Goal: Information Seeking & Learning: Learn about a topic

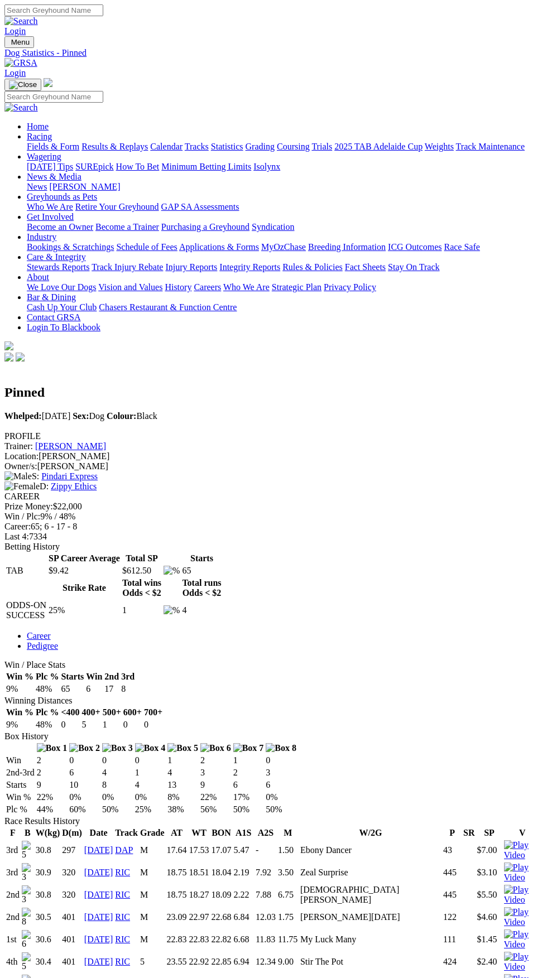
scroll to position [344, 0]
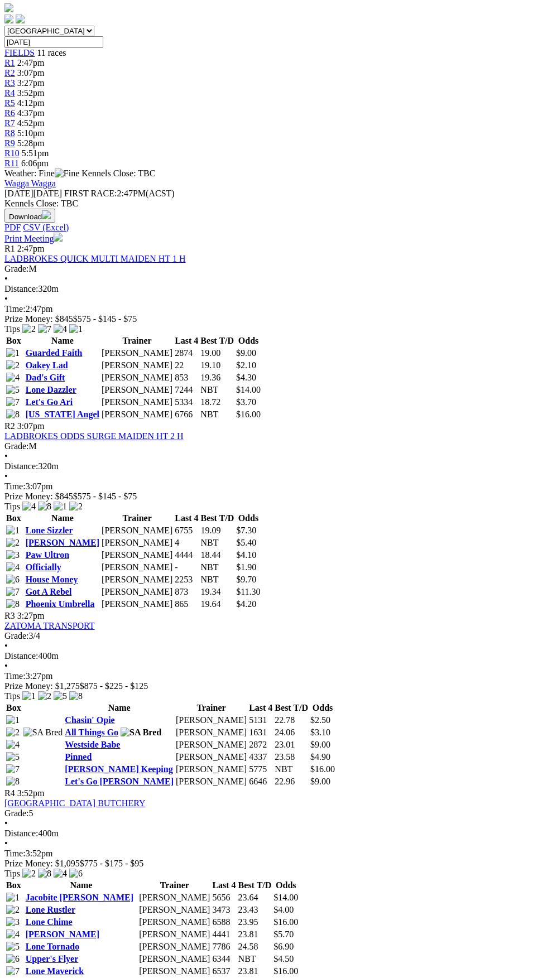
scroll to position [344, 0]
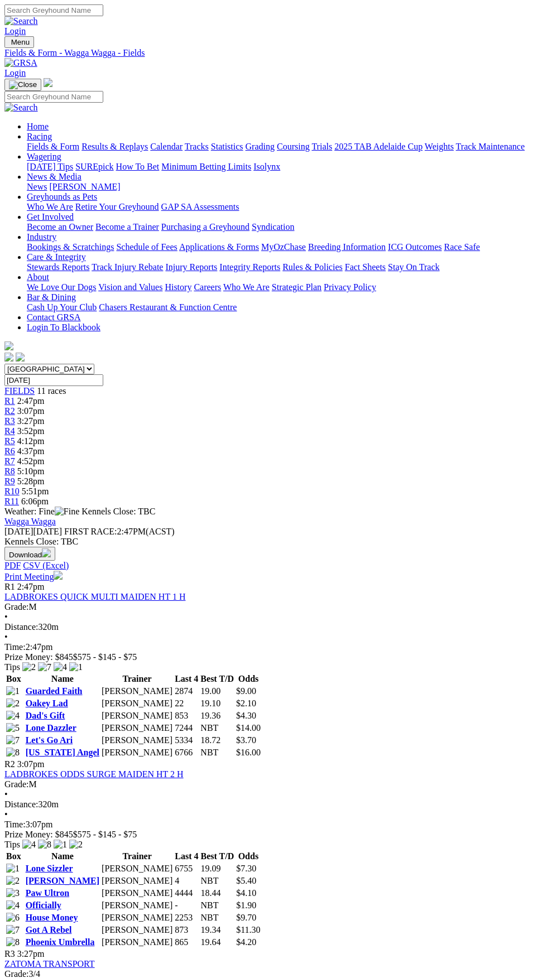
click at [94, 364] on select "[GEOGRAPHIC_DATA] [GEOGRAPHIC_DATA] [GEOGRAPHIC_DATA] [GEOGRAPHIC_DATA] [GEOGRA…" at bounding box center [49, 369] width 90 height 11
select select "VIC"
click at [4, 364] on select "[GEOGRAPHIC_DATA] [GEOGRAPHIC_DATA] [GEOGRAPHIC_DATA] [GEOGRAPHIC_DATA] [GEOGRA…" at bounding box center [49, 369] width 90 height 11
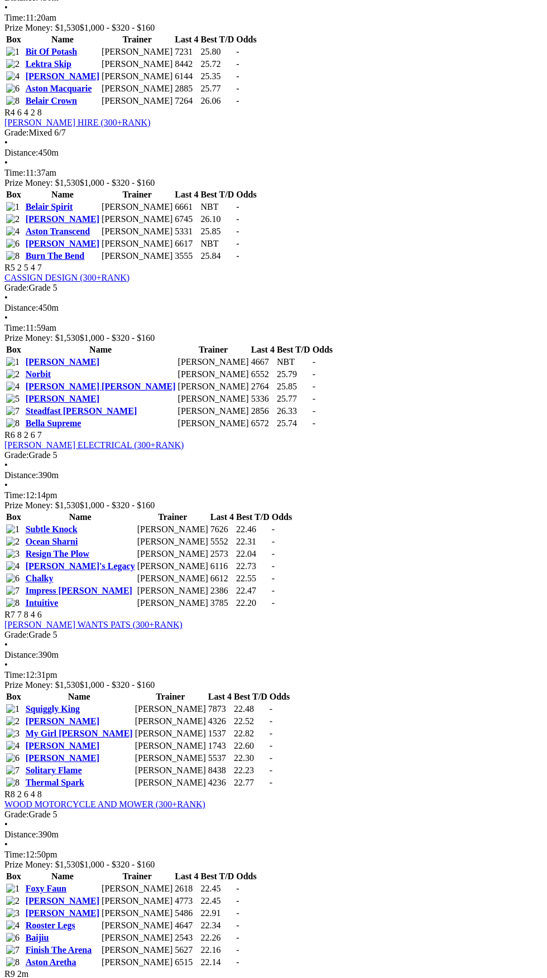
scroll to position [863, 0]
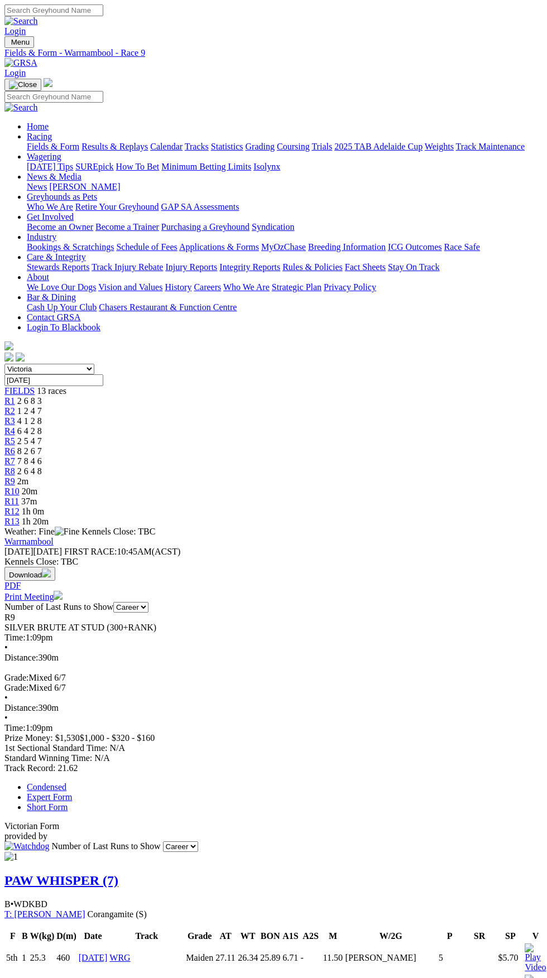
click at [98, 874] on link "PAW WHISPER (7)" at bounding box center [61, 881] width 114 height 15
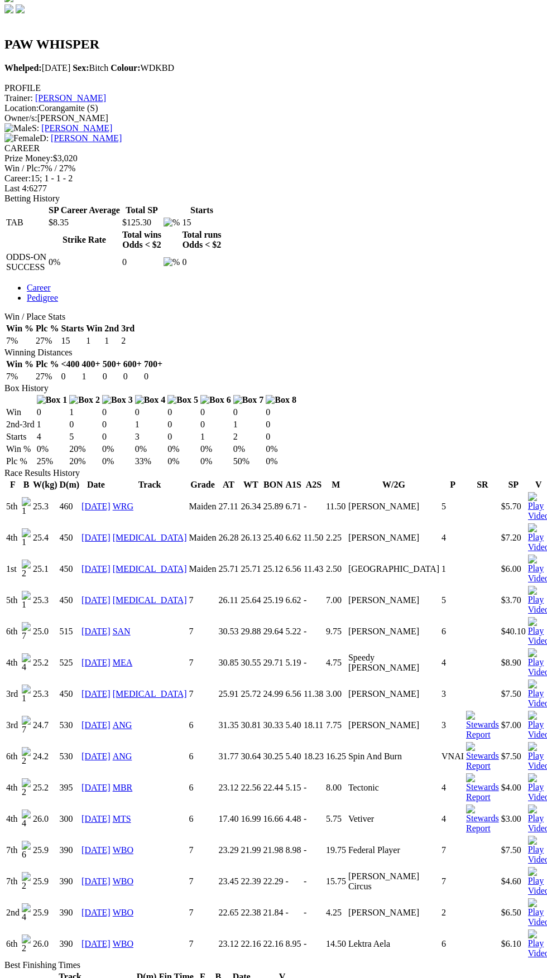
scroll to position [358, 0]
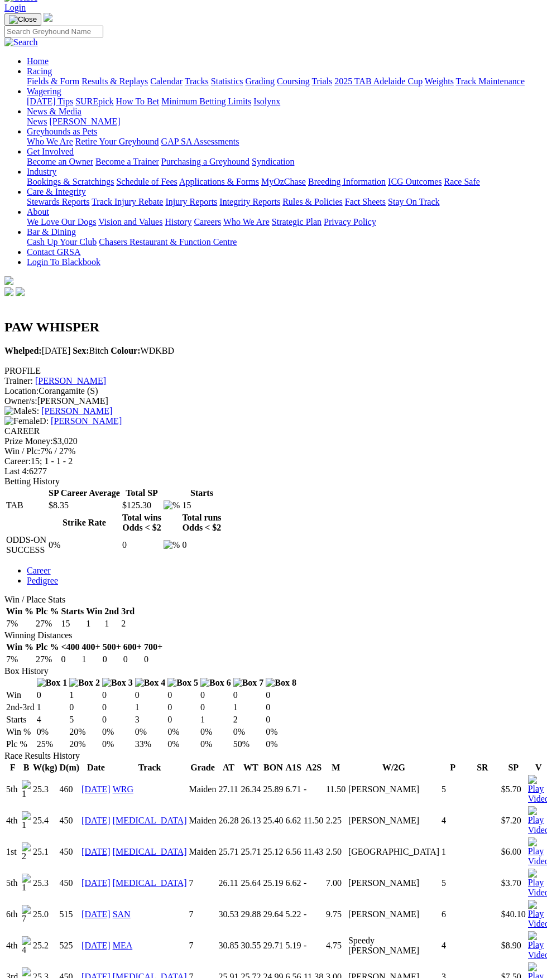
scroll to position [65, 0]
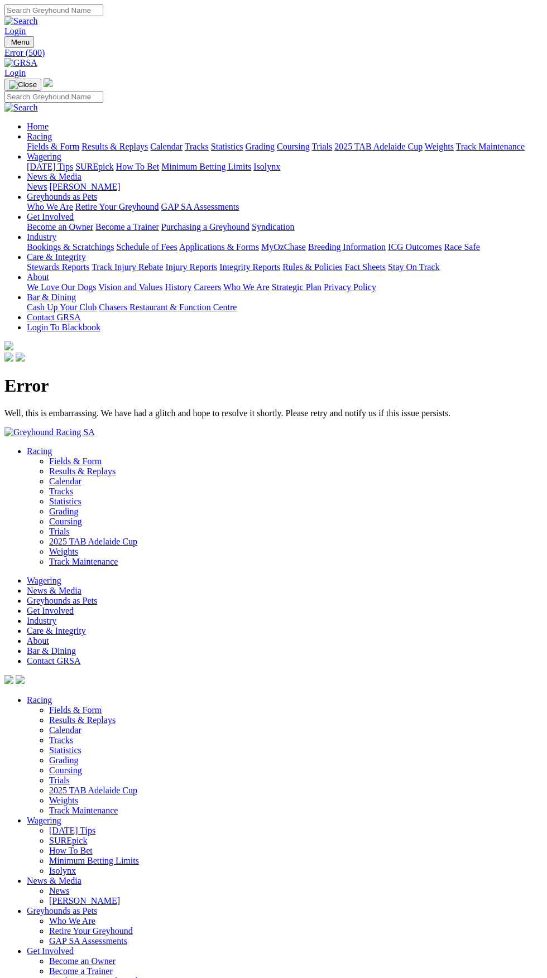
click at [52, 132] on link "Racing" at bounding box center [39, 136] width 25 height 9
click at [79, 144] on link "Fields & Form" at bounding box center [53, 146] width 52 height 9
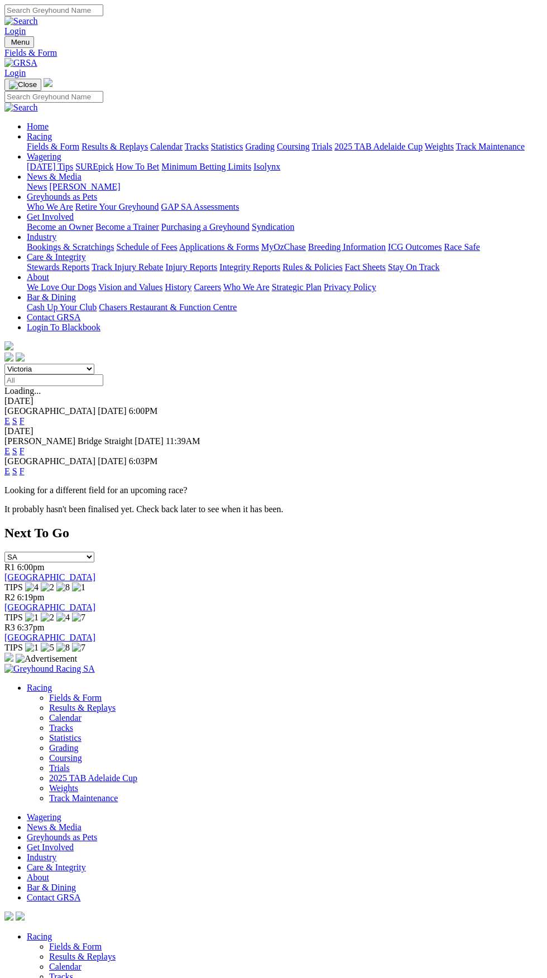
click at [94, 364] on select "[GEOGRAPHIC_DATA] [GEOGRAPHIC_DATA] [GEOGRAPHIC_DATA] [GEOGRAPHIC_DATA] [GEOGRA…" at bounding box center [49, 369] width 90 height 11
click at [4, 364] on select "[GEOGRAPHIC_DATA] [GEOGRAPHIC_DATA] [GEOGRAPHIC_DATA] [GEOGRAPHIC_DATA] [GEOGRA…" at bounding box center [49, 369] width 90 height 11
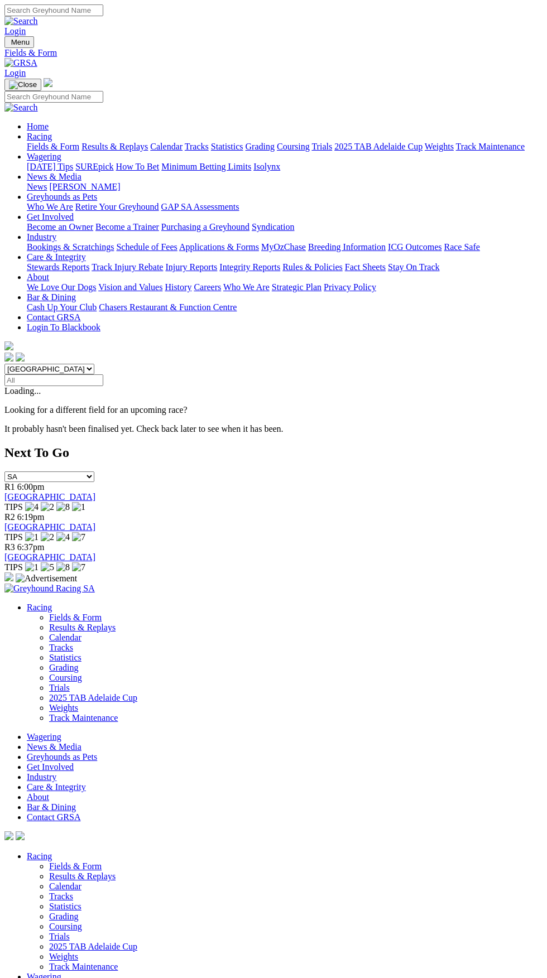
click at [94, 364] on select "[GEOGRAPHIC_DATA] [GEOGRAPHIC_DATA] [GEOGRAPHIC_DATA] [GEOGRAPHIC_DATA] [GEOGRA…" at bounding box center [49, 369] width 90 height 11
select select "VIC"
click at [4, 364] on select "South Australia New South Wales Northern Territory Queensland Tasmania Victoria…" at bounding box center [49, 369] width 90 height 11
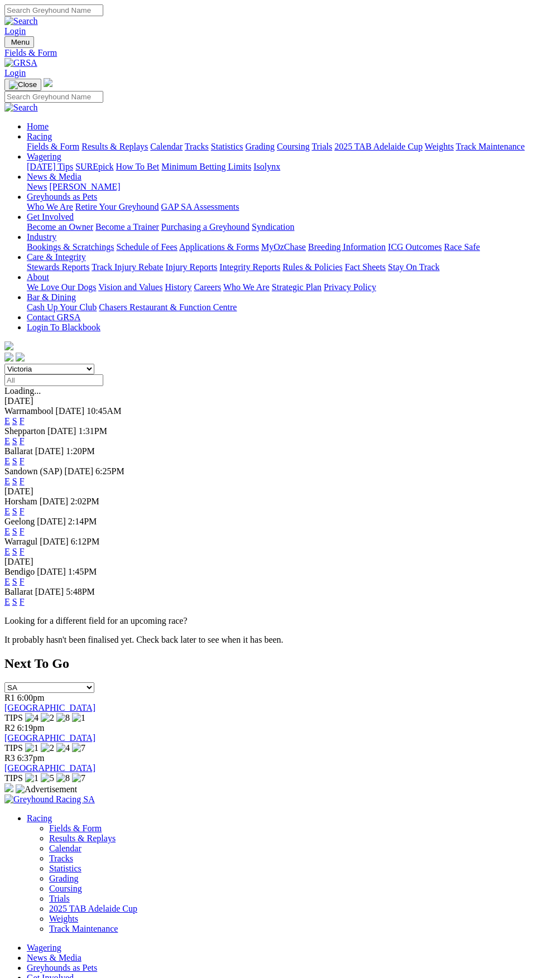
click at [25, 416] on link "F" at bounding box center [22, 420] width 5 height 9
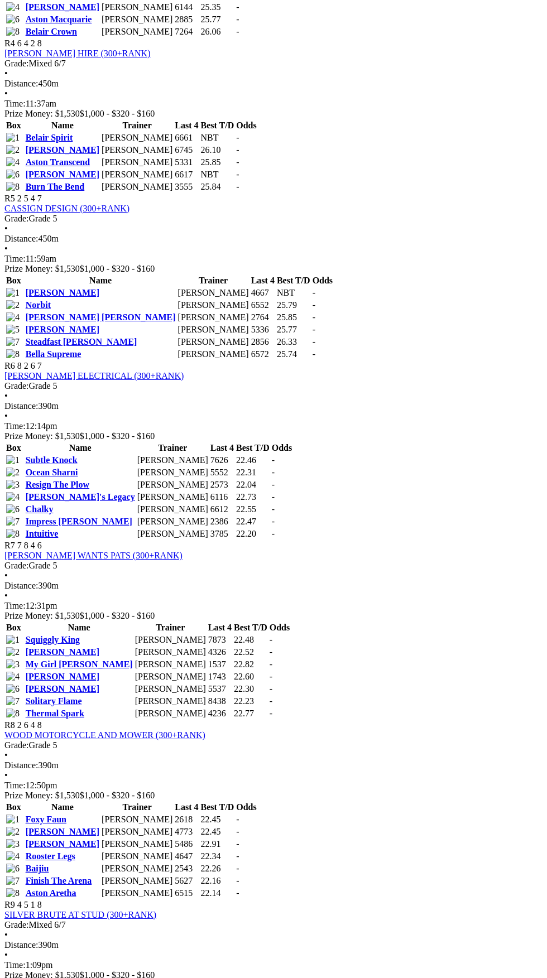
scroll to position [1058, 0]
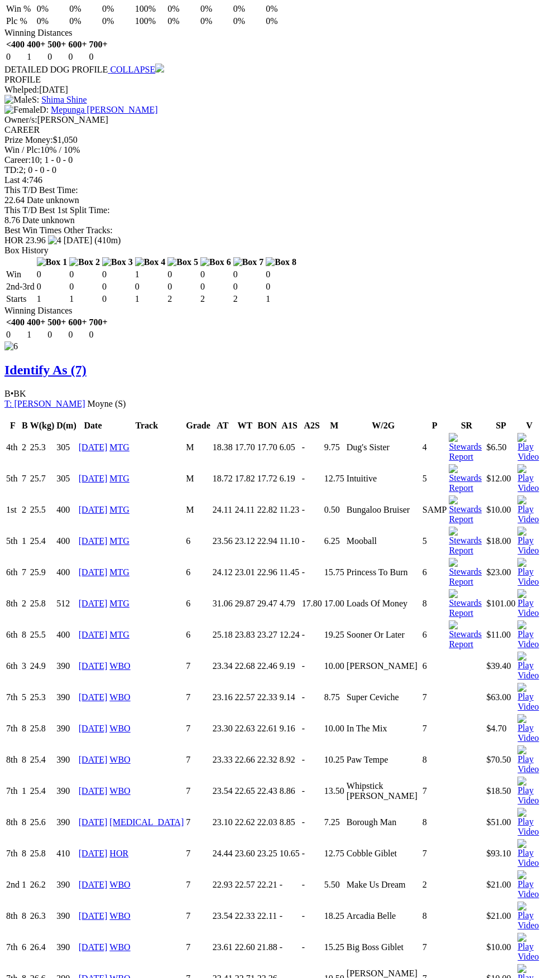
scroll to position [4196, 0]
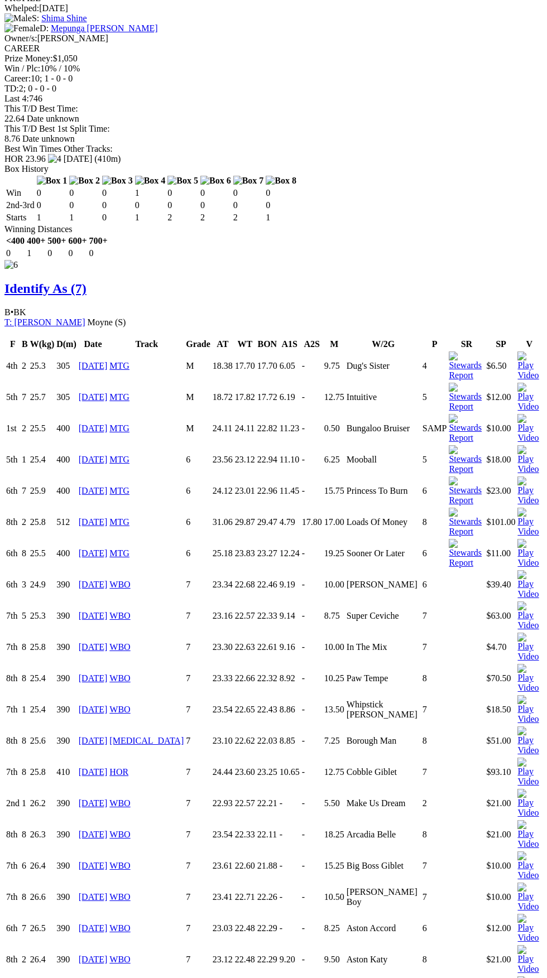
copy table "B W(kg) D(m) Date Track Grade AT WT BON A1S A2S M W/2G P SR SP V 4th 25.3 305 1…"
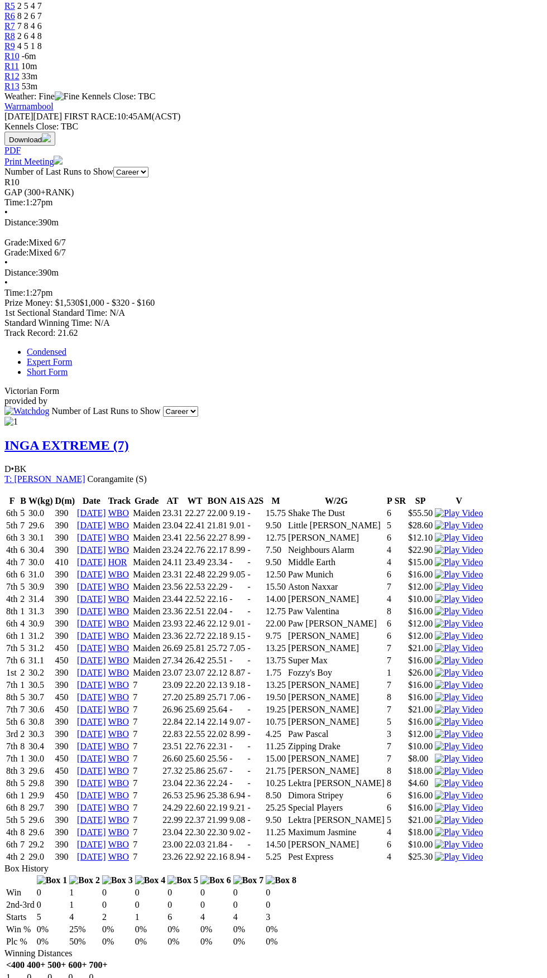
scroll to position [0, 0]
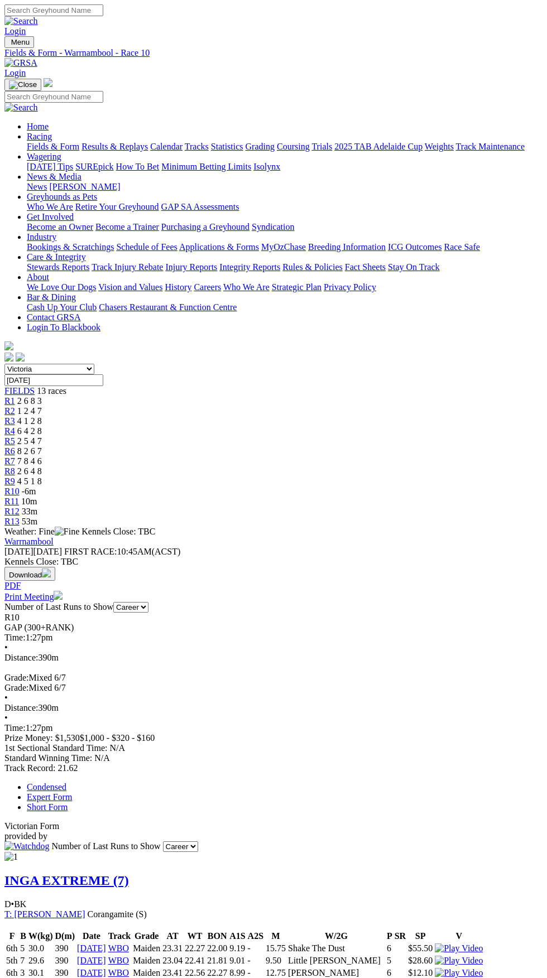
click at [94, 364] on select "South Australia New South Wales Northern Territory Queensland Tasmania Victoria…" at bounding box center [49, 369] width 90 height 11
select select "SA"
click at [4, 364] on select "[GEOGRAPHIC_DATA] [GEOGRAPHIC_DATA] [GEOGRAPHIC_DATA] [GEOGRAPHIC_DATA] [GEOGRA…" at bounding box center [49, 369] width 90 height 11
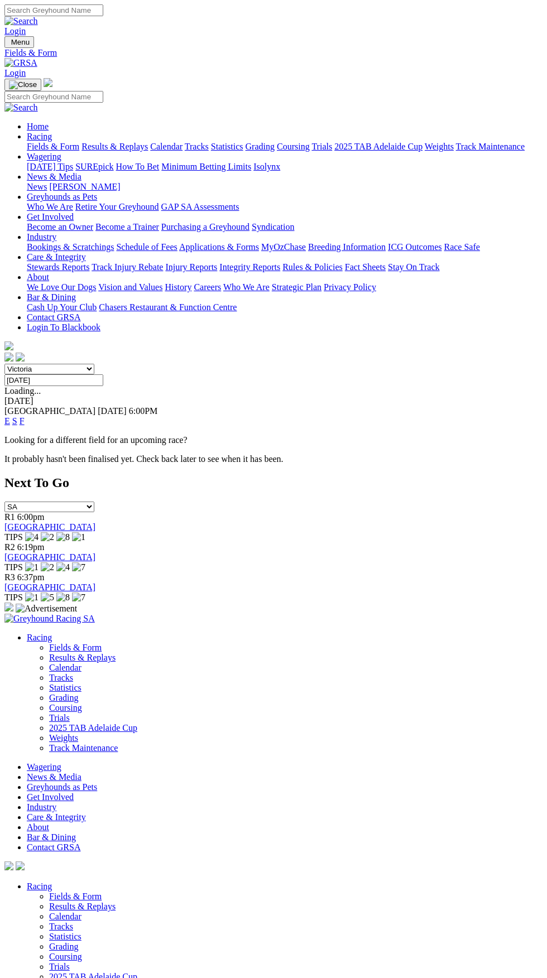
click at [94, 364] on select "South Australia New South Wales Northern Territory Queensland Tasmania Victoria…" at bounding box center [49, 369] width 90 height 11
click at [4, 364] on select "South Australia New South Wales Northern Territory Queensland Tasmania Victoria…" at bounding box center [49, 369] width 90 height 11
click at [50, 364] on select "South Australia New South Wales Northern Territory Queensland Tasmania Victoria…" at bounding box center [49, 369] width 90 height 11
select select "VIC"
click at [4, 364] on select "South Australia New South Wales Northern Territory Queensland Tasmania Victoria…" at bounding box center [49, 369] width 90 height 11
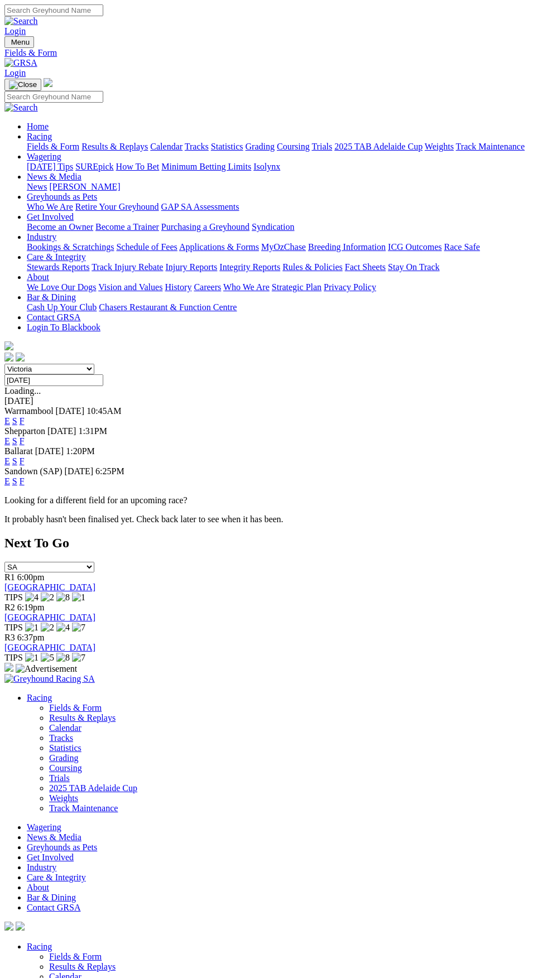
click at [25, 436] on link "F" at bounding box center [22, 440] width 5 height 9
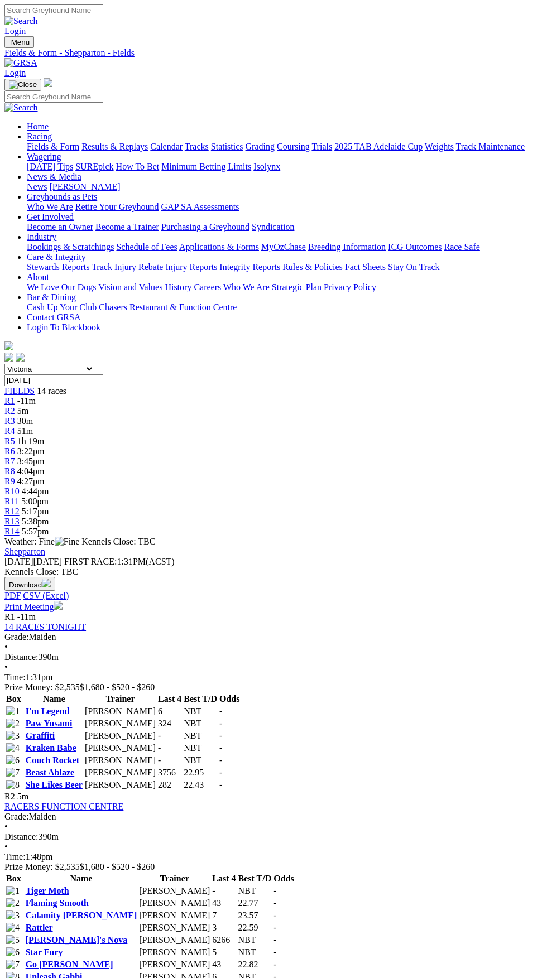
click at [123, 802] on link "RACERS FUNCTION CENTRE" at bounding box center [63, 806] width 119 height 9
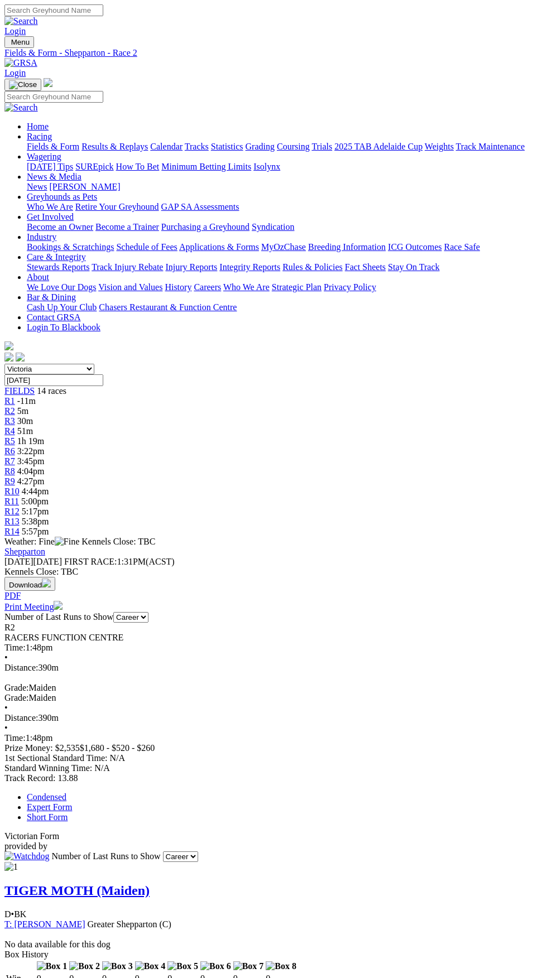
scroll to position [966, 0]
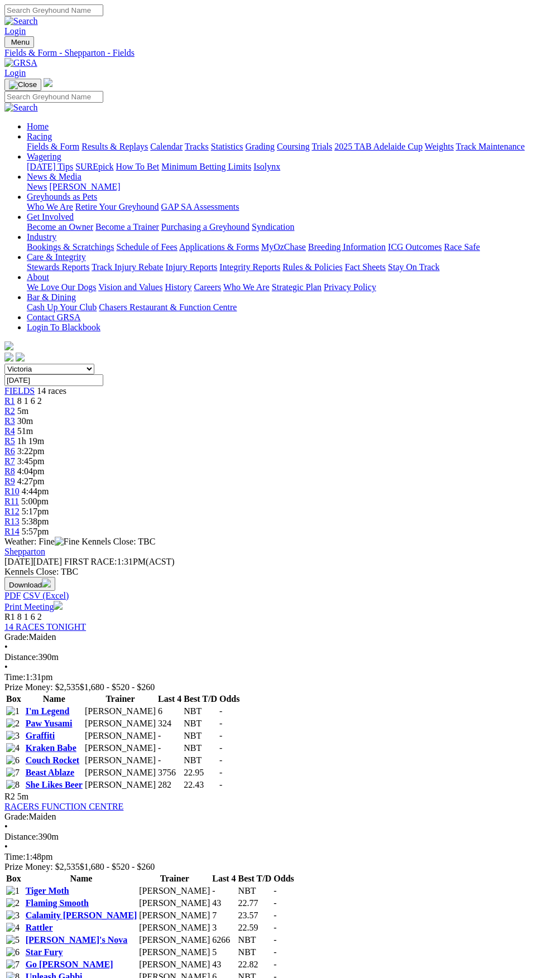
click at [94, 364] on select "[GEOGRAPHIC_DATA] [GEOGRAPHIC_DATA] [GEOGRAPHIC_DATA] [GEOGRAPHIC_DATA] [GEOGRA…" at bounding box center [49, 369] width 90 height 11
select select "QLD"
click at [4, 364] on select "South Australia New South Wales Northern Territory Queensland Tasmania Victoria…" at bounding box center [49, 369] width 90 height 11
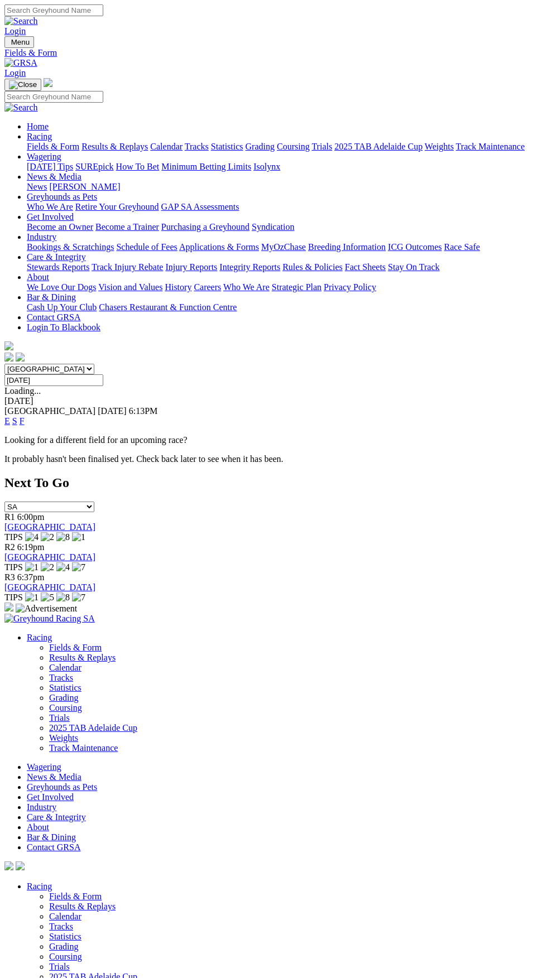
select select "VIC"
click at [4, 364] on select "[GEOGRAPHIC_DATA] [GEOGRAPHIC_DATA] [GEOGRAPHIC_DATA] [GEOGRAPHIC_DATA] [GEOGRA…" at bounding box center [49, 369] width 90 height 11
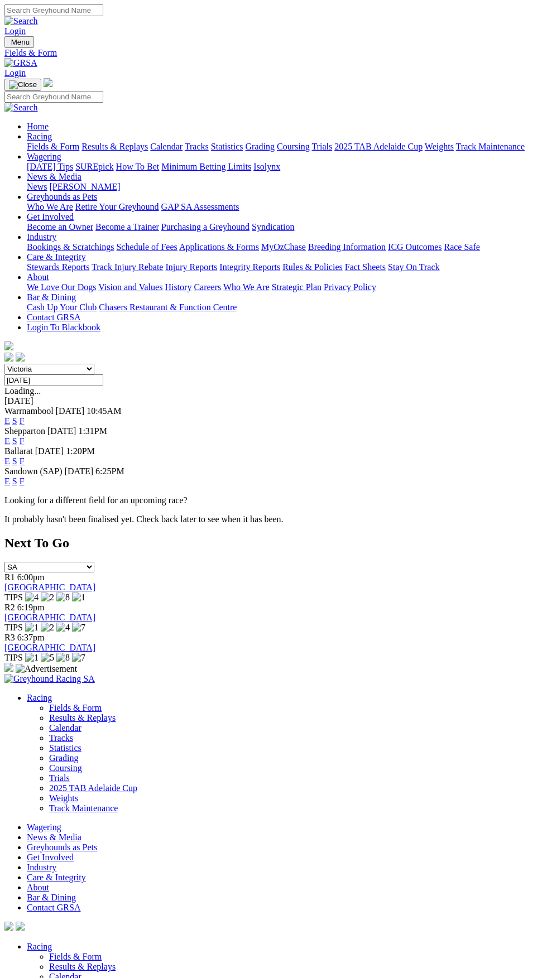
click at [25, 416] on link "F" at bounding box center [22, 420] width 5 height 9
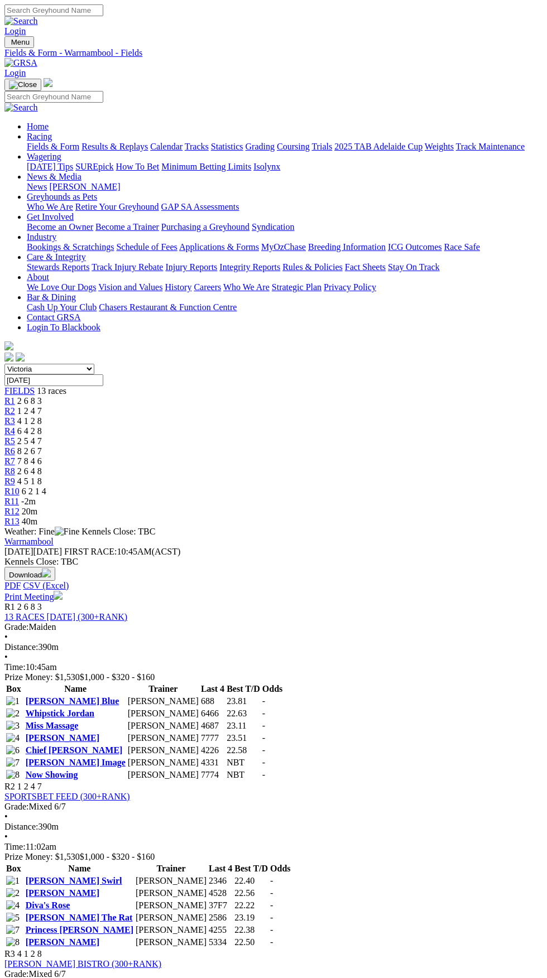
scroll to position [1204, 0]
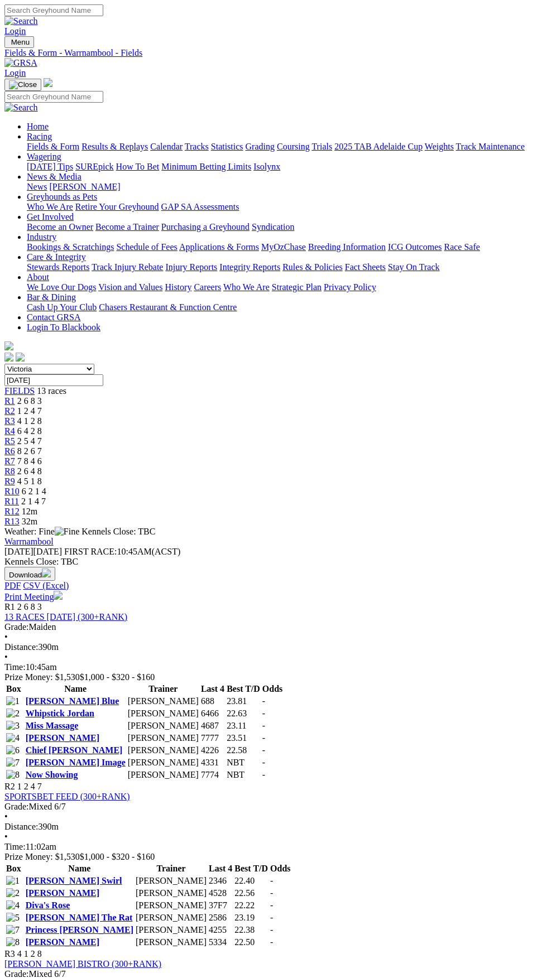
click at [25, 38] on span "Menu" at bounding box center [20, 42] width 18 height 8
click at [79, 143] on link "Fields & Form" at bounding box center [53, 146] width 52 height 9
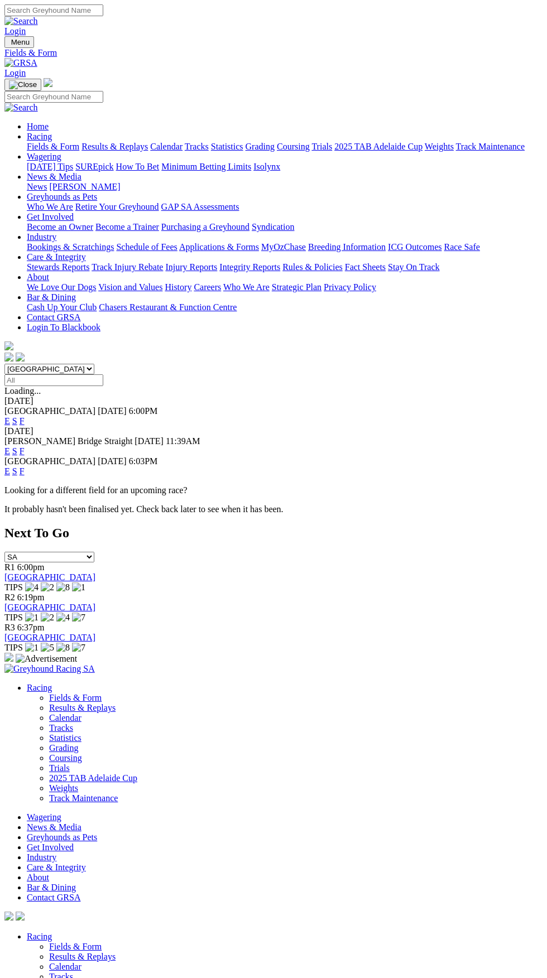
click at [94, 364] on select "[GEOGRAPHIC_DATA] [GEOGRAPHIC_DATA] [GEOGRAPHIC_DATA] [GEOGRAPHIC_DATA] [GEOGRA…" at bounding box center [49, 369] width 90 height 11
select select "VIC"
click at [4, 364] on select "[GEOGRAPHIC_DATA] [GEOGRAPHIC_DATA] [GEOGRAPHIC_DATA] [GEOGRAPHIC_DATA] [GEOGRA…" at bounding box center [49, 369] width 90 height 11
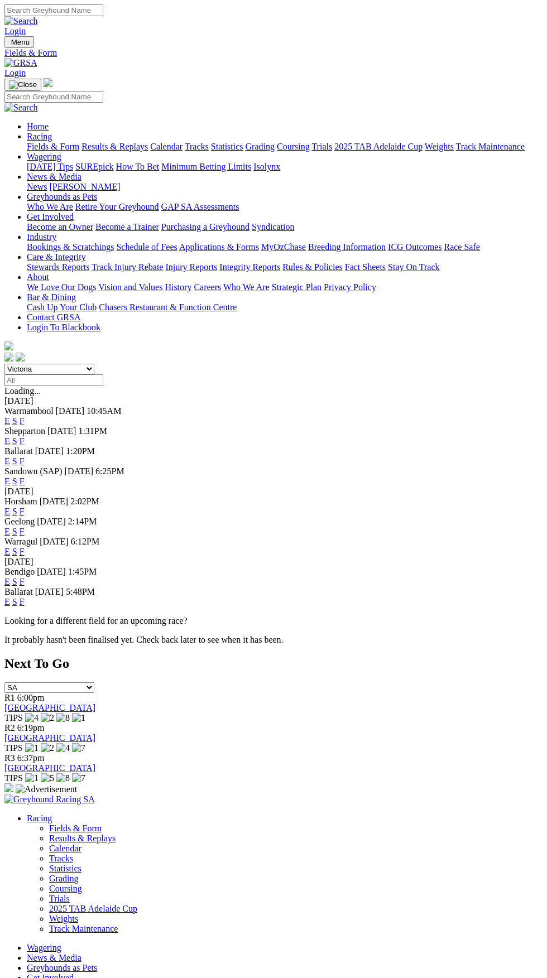
click at [25, 416] on link "F" at bounding box center [22, 420] width 5 height 9
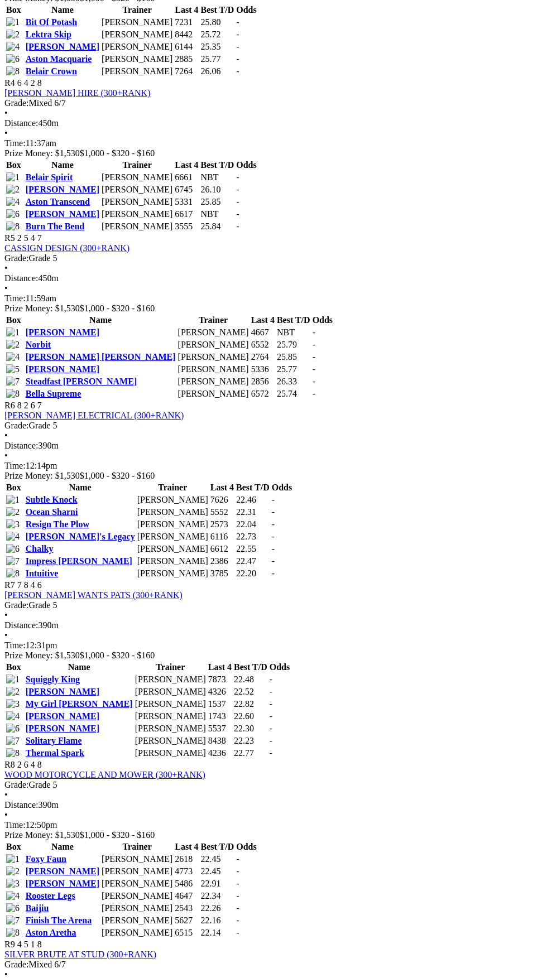
scroll to position [1024, 0]
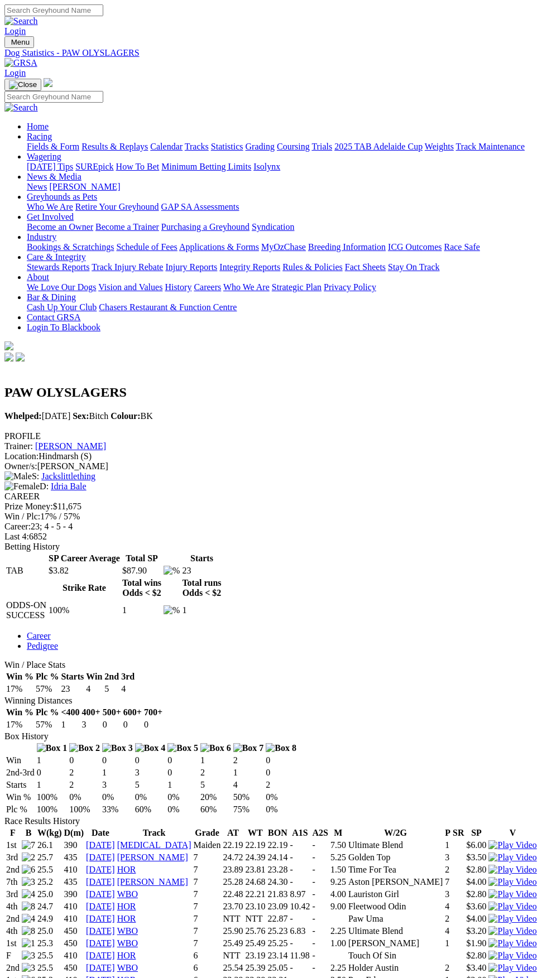
scroll to position [875, 0]
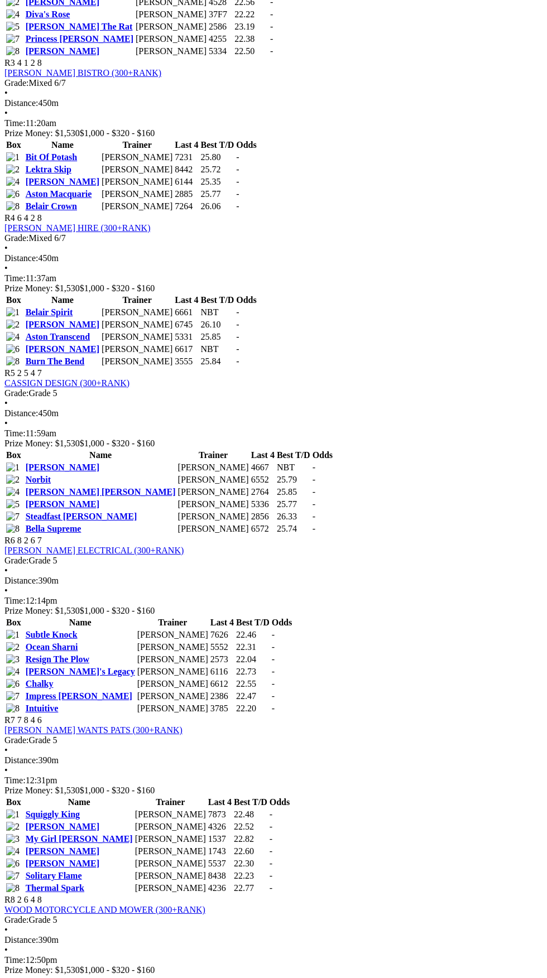
scroll to position [890, 0]
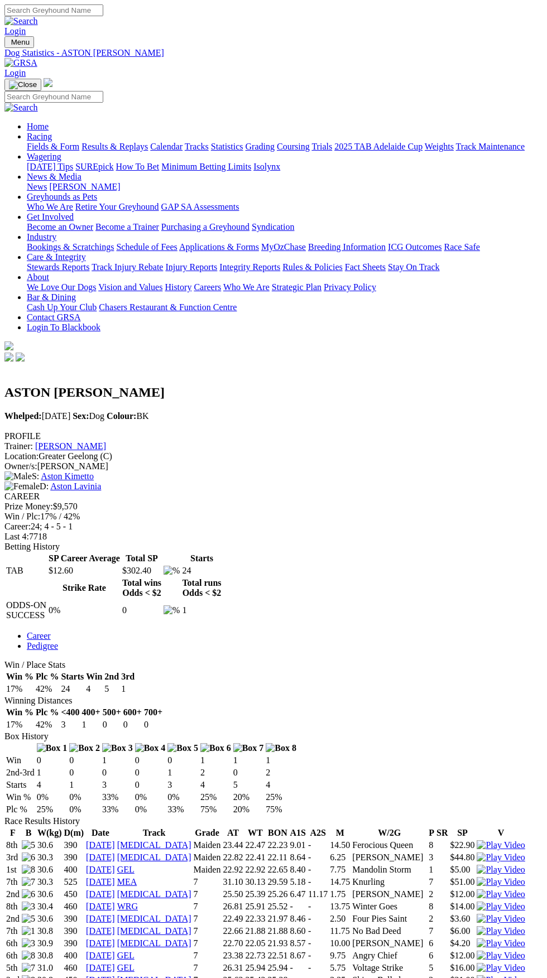
scroll to position [1086, 0]
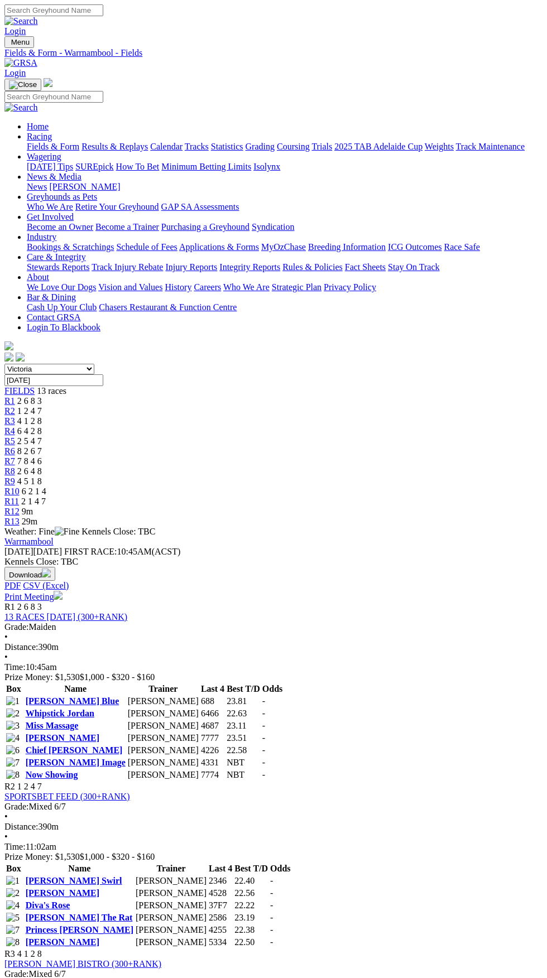
scroll to position [890, 0]
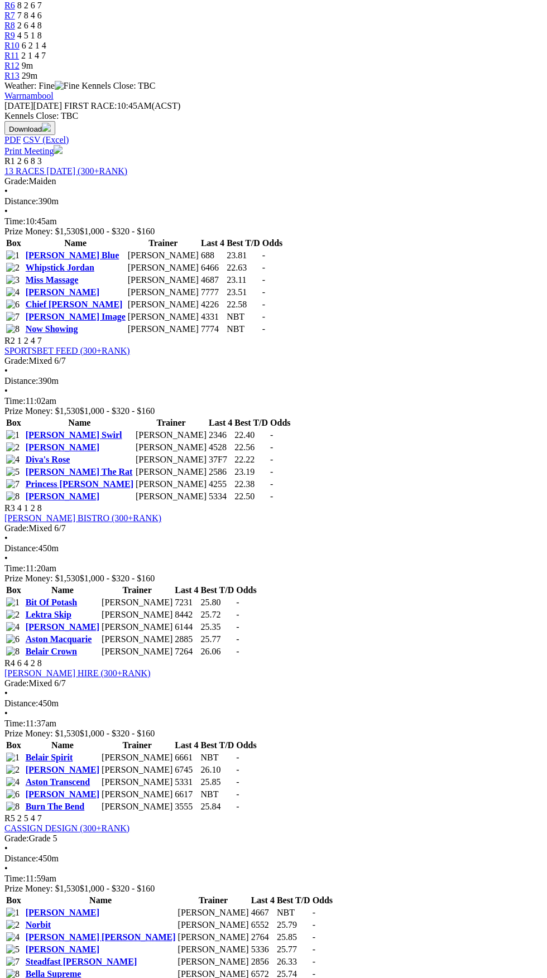
scroll to position [0, 0]
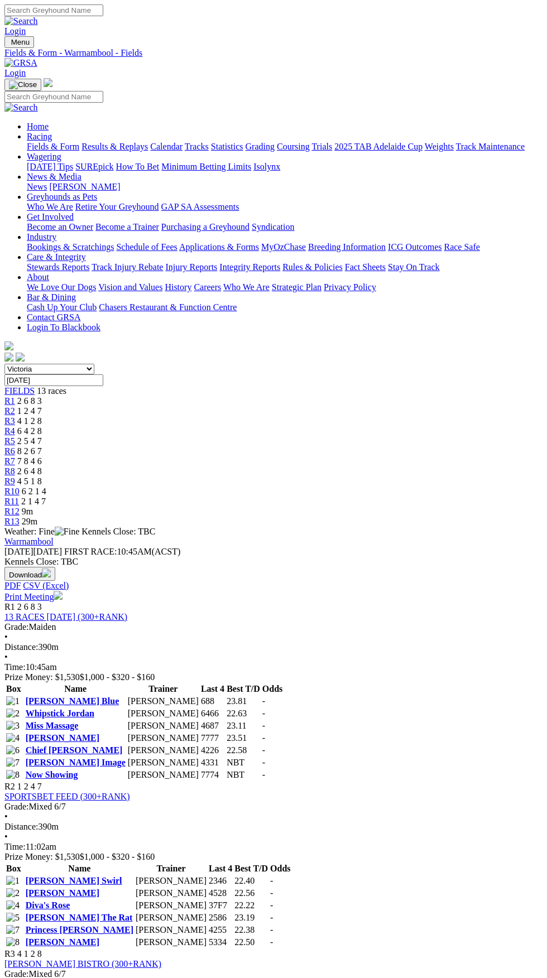
click at [94, 364] on select "South Australia New South Wales Northern Territory Queensland Tasmania Victoria…" at bounding box center [49, 369] width 90 height 11
click at [4, 364] on select "South Australia New South Wales Northern Territory Queensland Tasmania Victoria…" at bounding box center [49, 369] width 90 height 11
click at [103, 375] on input "Monday, 25 Aug 2025" at bounding box center [53, 381] width 99 height 12
type input "Today, 25 Aug 2025"
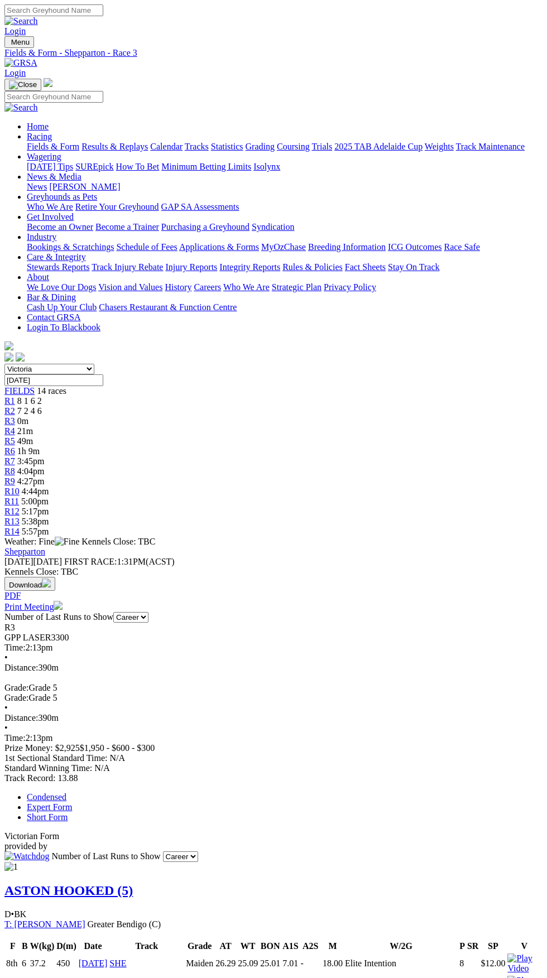
click at [103, 375] on input "[DATE]" at bounding box center [53, 381] width 99 height 12
type input "Tuesday, 26 Aug 2025"
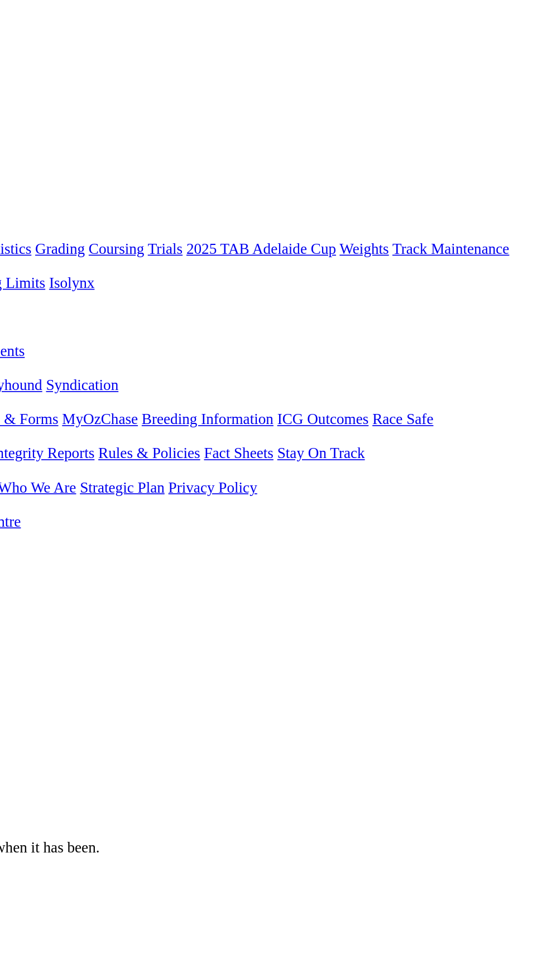
click at [103, 375] on input "[DATE]" at bounding box center [53, 381] width 99 height 12
click at [103, 375] on input "Tuesday, 26 Aug 2025" at bounding box center [53, 381] width 99 height 12
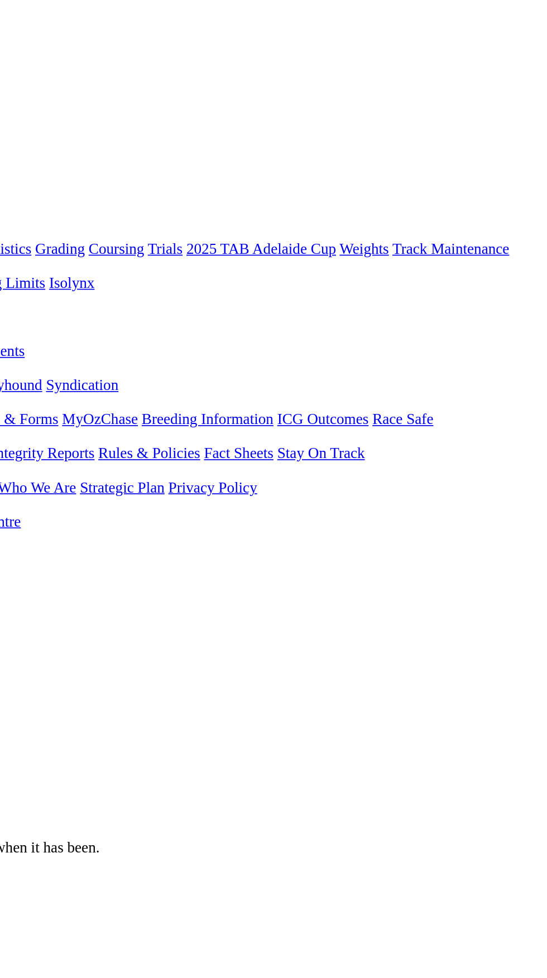
click at [103, 375] on input "Tuesday, 26 Aug 2025" at bounding box center [53, 381] width 99 height 12
click at [103, 375] on input "Yesterday, 24 Aug 2025" at bounding box center [53, 381] width 99 height 12
type input "Today, 25 Aug 2025"
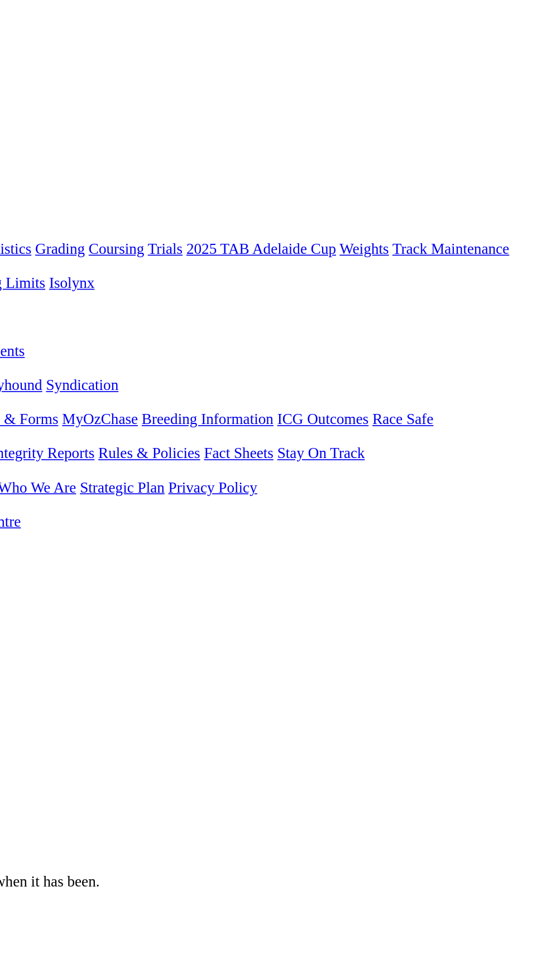
click at [25, 457] on link "F" at bounding box center [22, 461] width 5 height 9
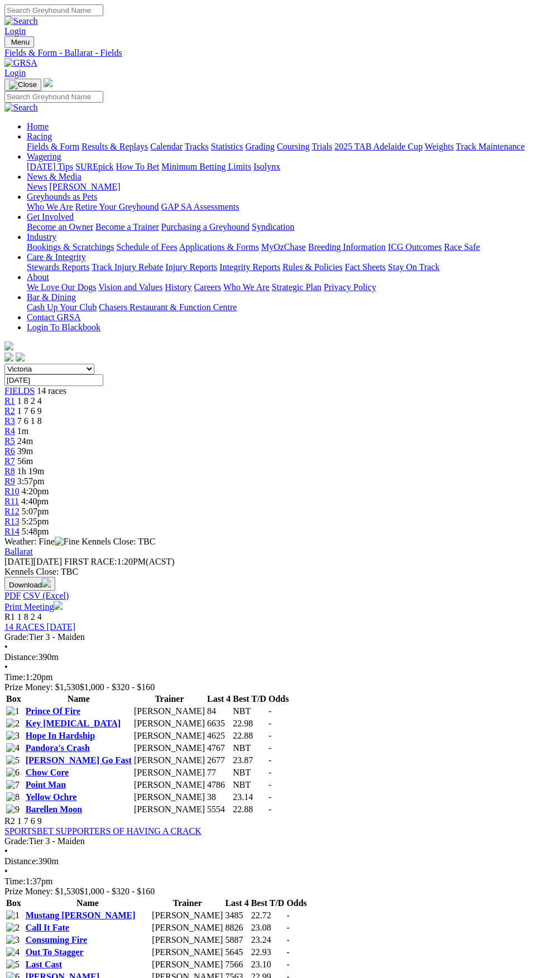
click at [103, 375] on input "[DATE]" at bounding box center [53, 381] width 99 height 12
type input "Today, 25 Aug 2025"
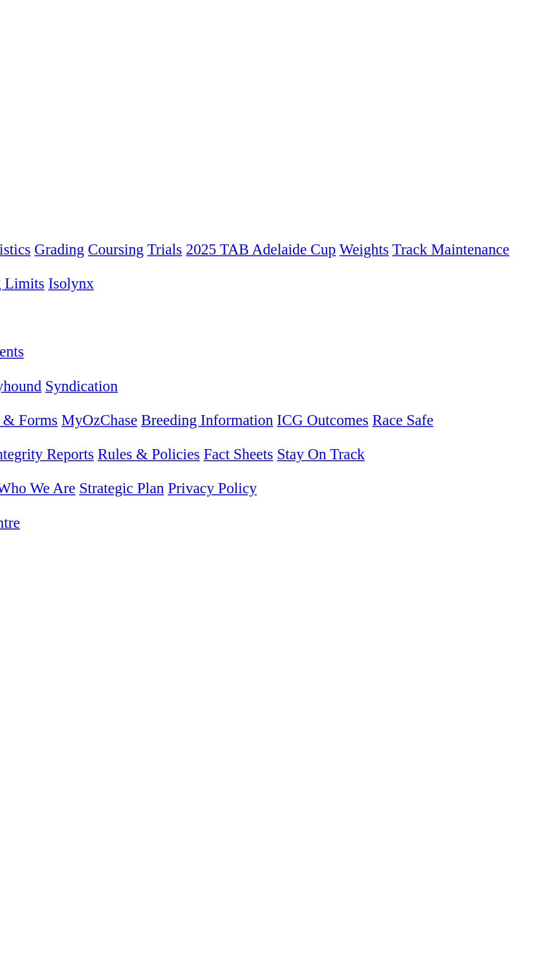
click at [103, 375] on input "Today, 25 Aug 2025" at bounding box center [53, 381] width 99 height 12
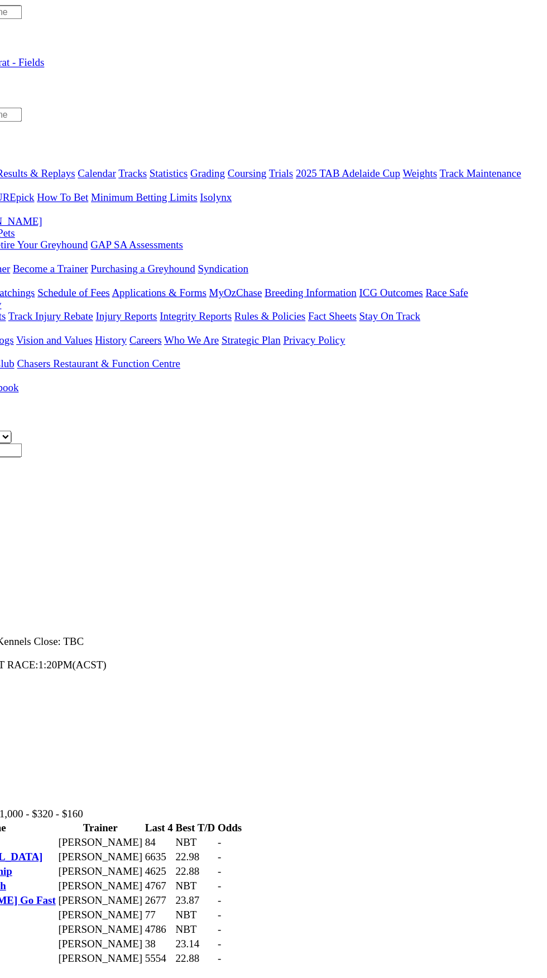
click at [103, 375] on input "Today, 25 Aug 2025" at bounding box center [53, 381] width 99 height 12
click at [103, 375] on input "[DATE], [DATE]" at bounding box center [53, 381] width 99 height 12
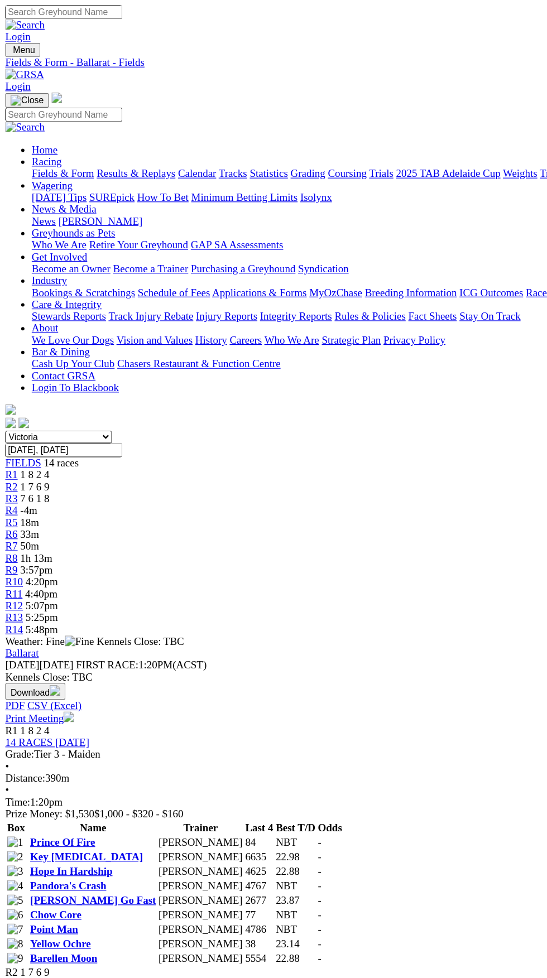
click at [94, 364] on select "South Australia New South Wales Northern Territory Queensland Tasmania Victoria…" at bounding box center [49, 369] width 90 height 11
select select "SA"
click at [4, 364] on select "South Australia New South Wales Northern Territory Queensland Tasmania Victoria…" at bounding box center [49, 369] width 90 height 11
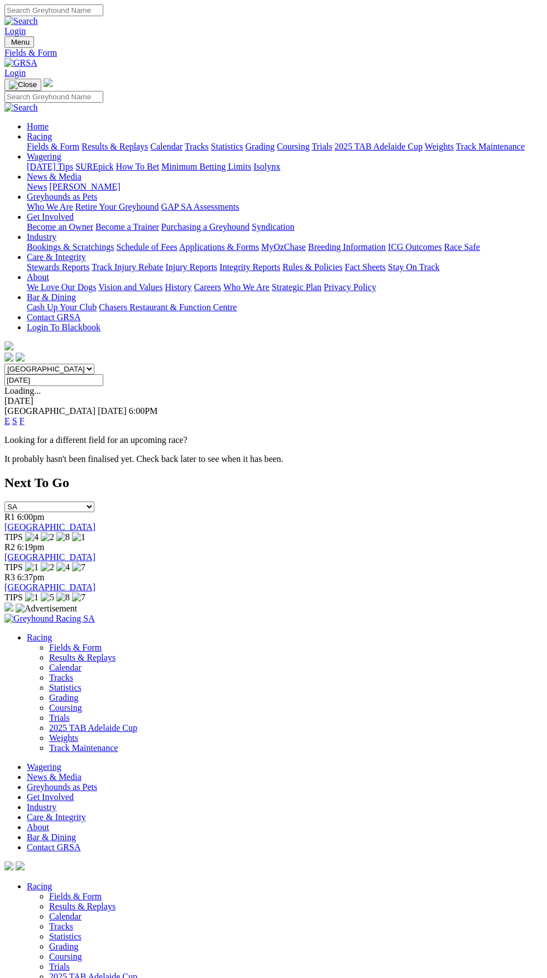
click at [94, 364] on select "[GEOGRAPHIC_DATA] [GEOGRAPHIC_DATA] [GEOGRAPHIC_DATA] [GEOGRAPHIC_DATA] [GEOGRA…" at bounding box center [49, 369] width 90 height 11
select select "VIC"
click at [4, 364] on select "[GEOGRAPHIC_DATA] [GEOGRAPHIC_DATA] [GEOGRAPHIC_DATA] [GEOGRAPHIC_DATA] [GEOGRA…" at bounding box center [49, 369] width 90 height 11
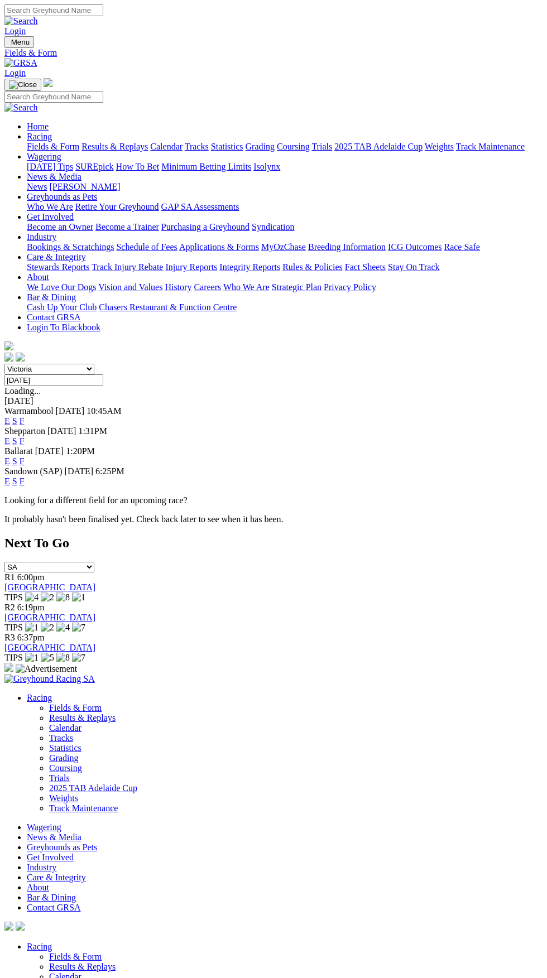
click at [25, 416] on link "F" at bounding box center [22, 420] width 5 height 9
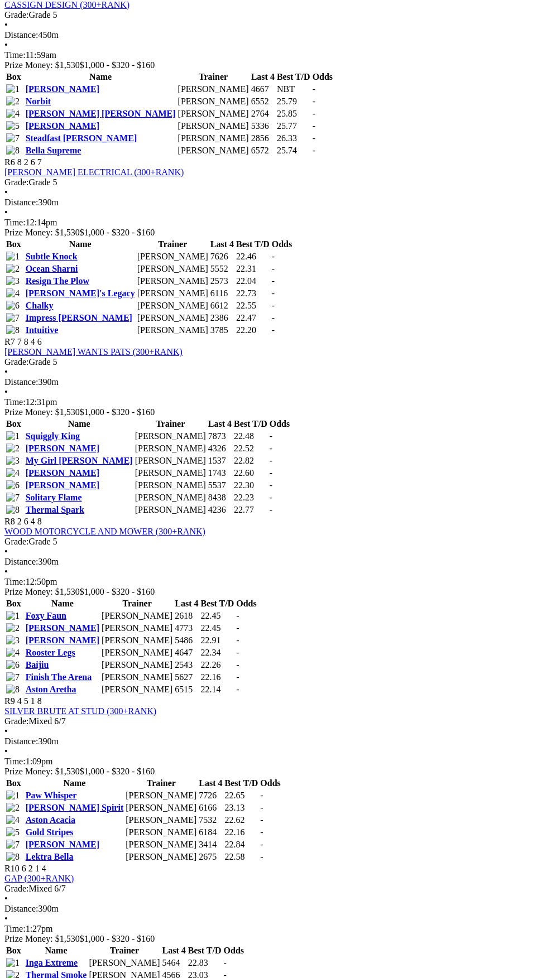
scroll to position [1270, 0]
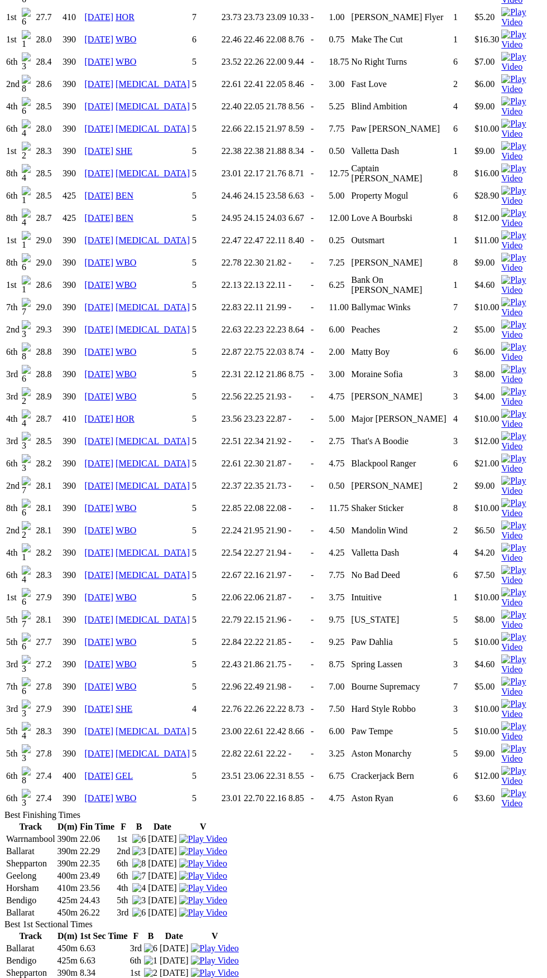
scroll to position [1486, 0]
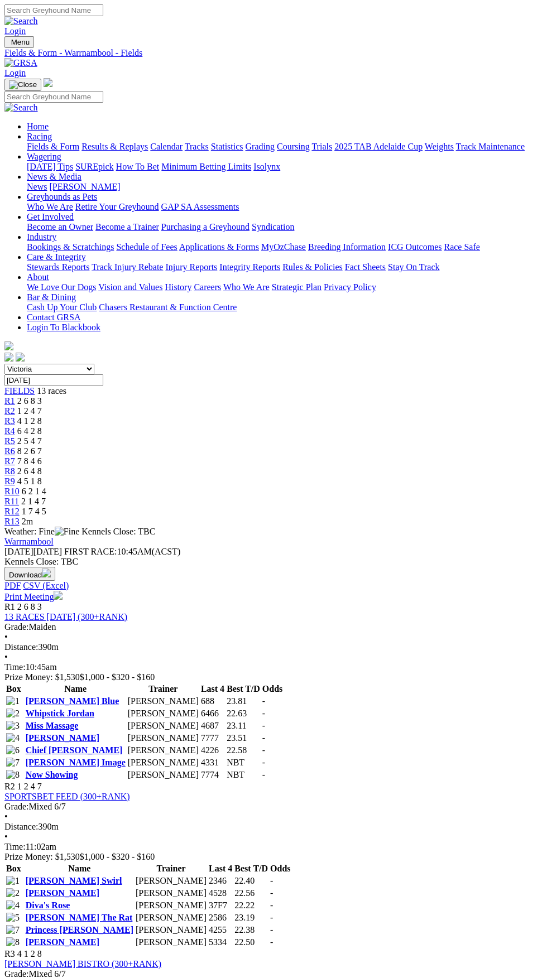
click at [103, 375] on input "Monday, 25 Aug 2025" at bounding box center [53, 381] width 99 height 12
type input "Today, 25 Aug 2025"
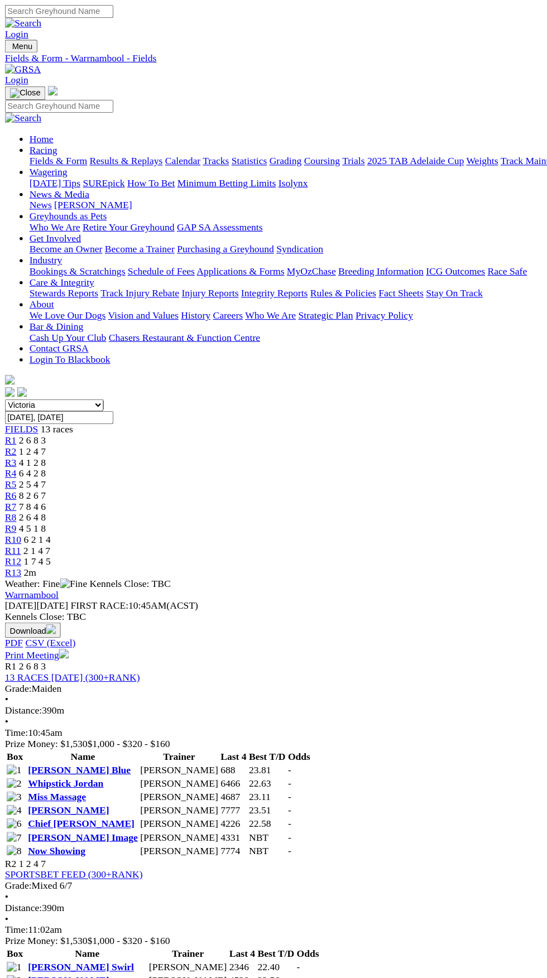
click at [103, 375] on input "Today, 25 Aug 2025" at bounding box center [53, 381] width 99 height 12
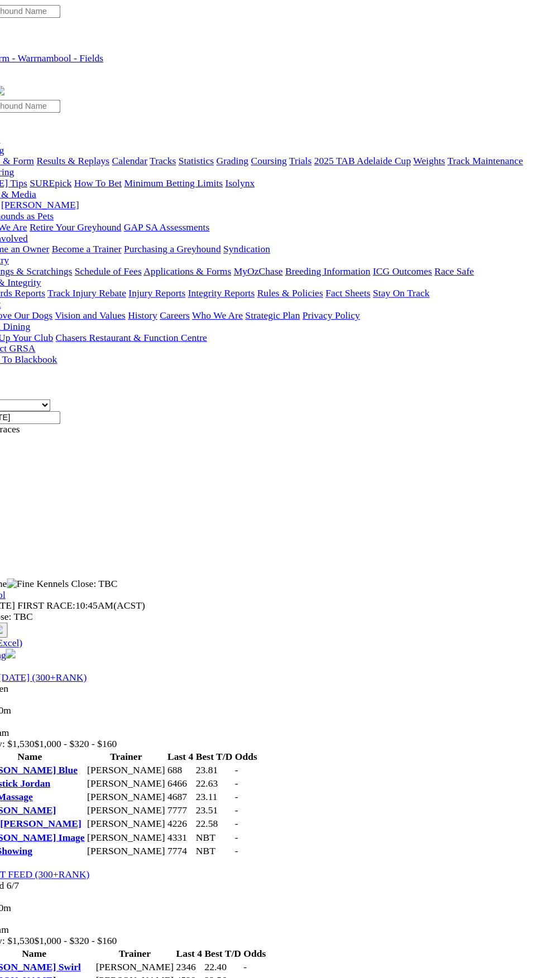
click at [103, 375] on input "Today, 25 Aug 2025" at bounding box center [53, 381] width 99 height 12
type input "[DATE]"
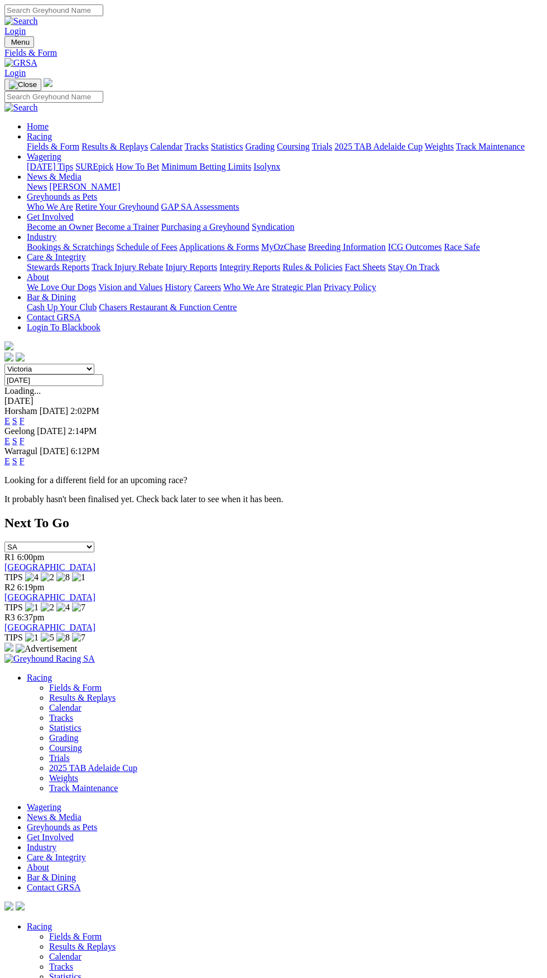
click at [103, 375] on input "[DATE]" at bounding box center [53, 381] width 99 height 12
click at [9, 45] on img "Toggle navigation" at bounding box center [9, 45] width 0 height 0
click at [79, 142] on link "Fields & Form" at bounding box center [53, 146] width 52 height 9
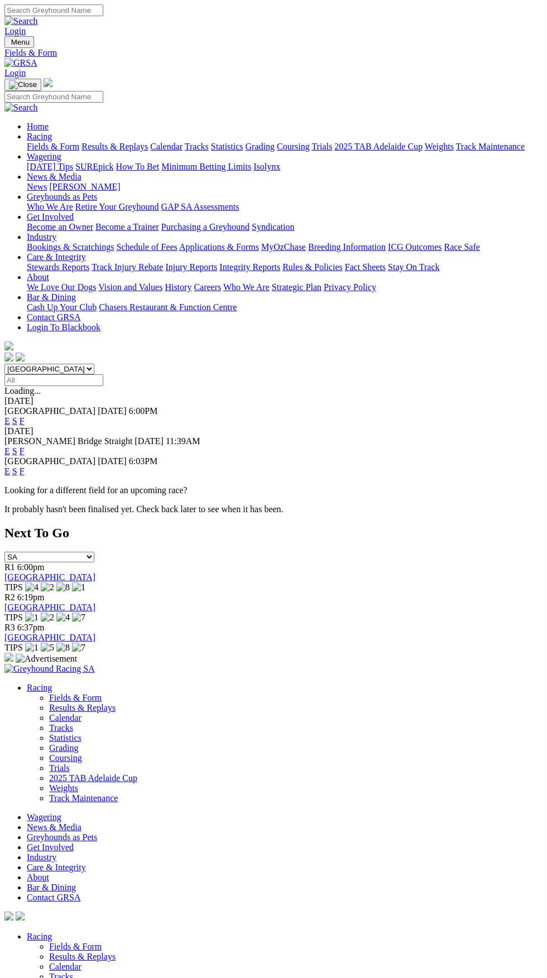
select select "VIC"
click at [4, 364] on select "South Australia New South Wales Northern Territory Queensland Tasmania Victoria…" at bounding box center [49, 369] width 90 height 11
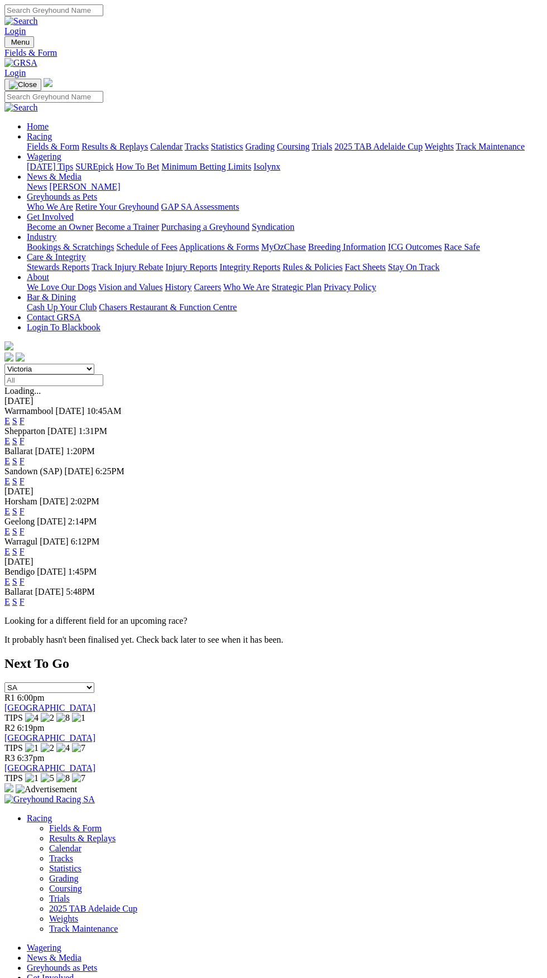
click at [25, 436] on link "F" at bounding box center [22, 440] width 5 height 9
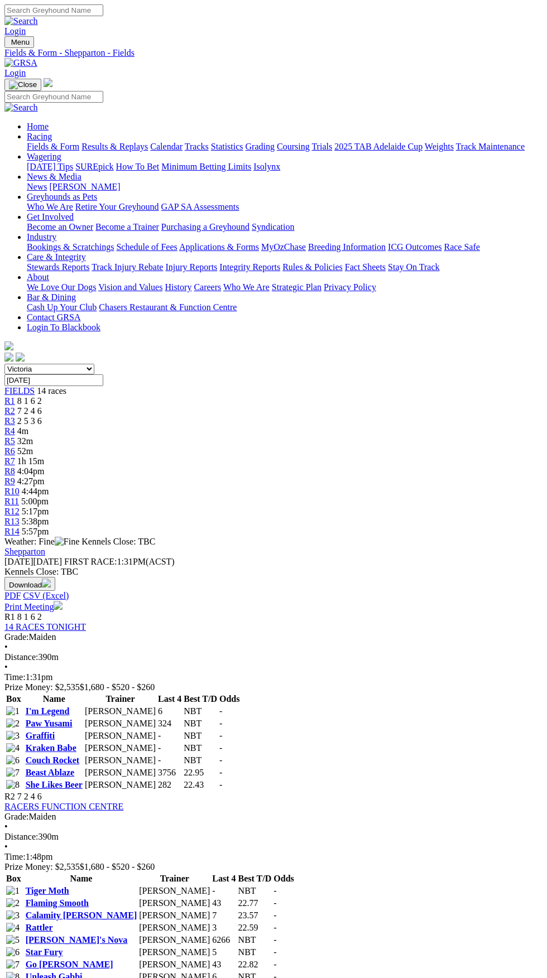
click at [15, 426] on span "R4" at bounding box center [9, 430] width 11 height 9
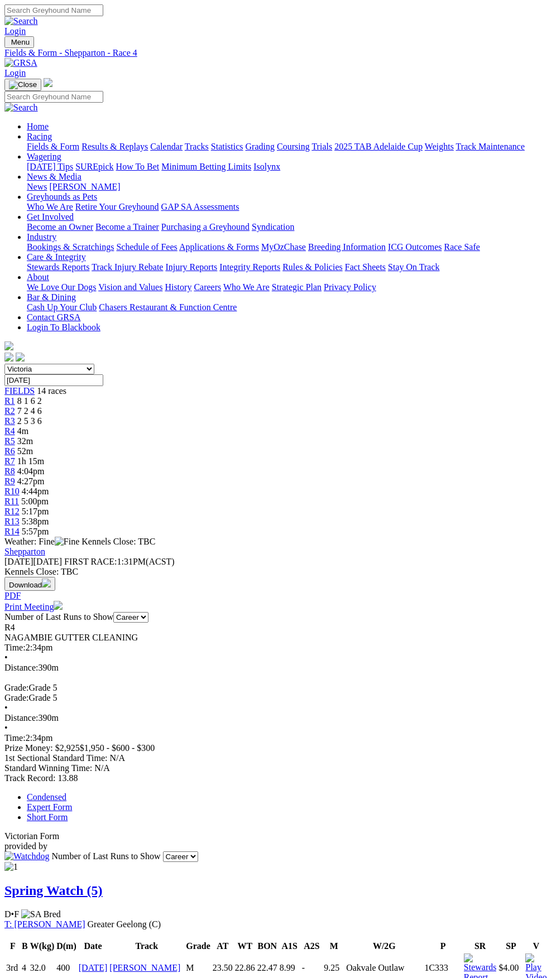
click at [79, 884] on link "Spring Watch (5)" at bounding box center [53, 891] width 98 height 15
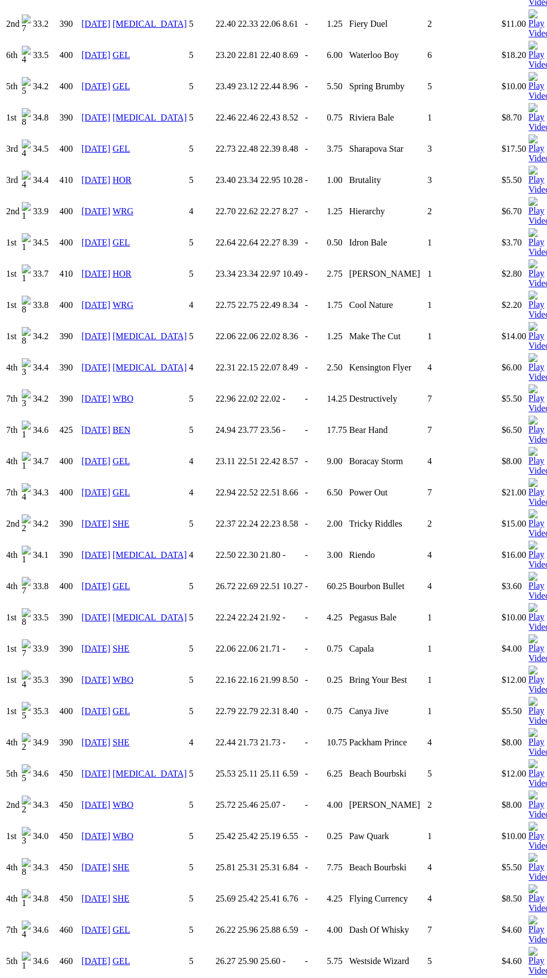
scroll to position [2079, 0]
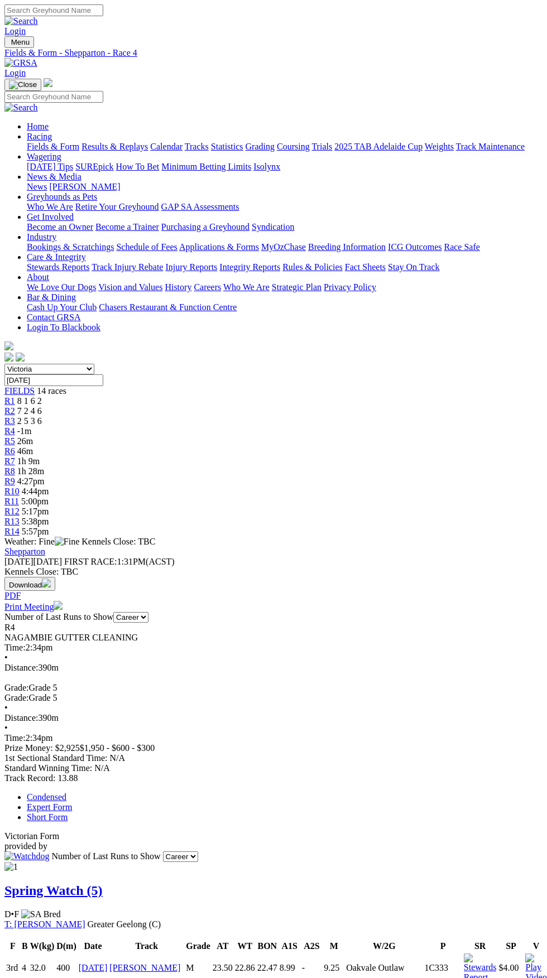
scroll to position [1014, 0]
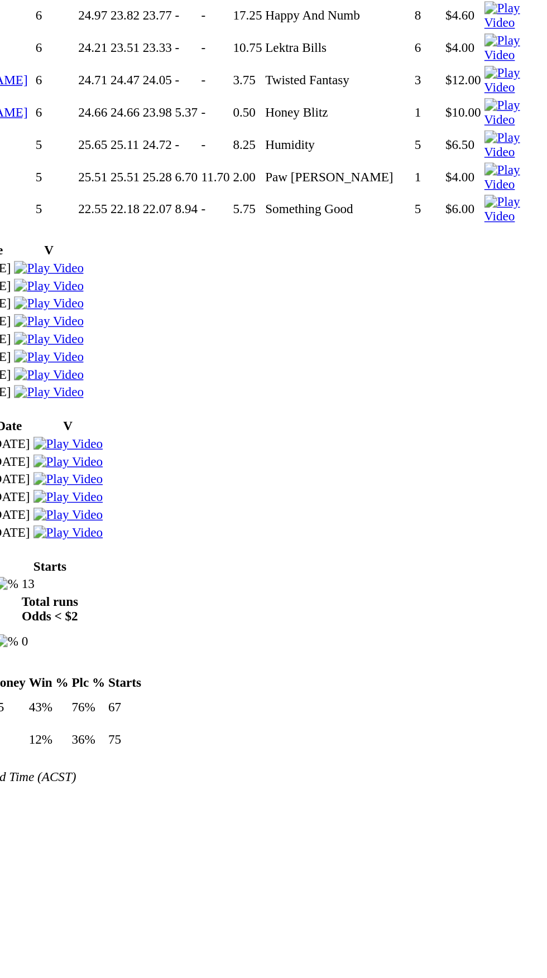
scroll to position [869, 0]
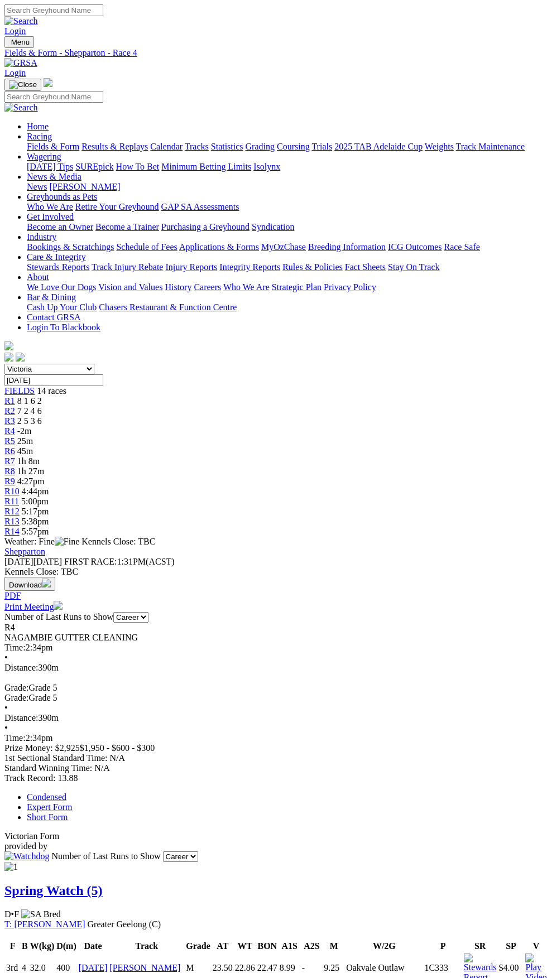
click at [92, 364] on select "South Australia New South Wales Northern Territory Queensland Tasmania Victoria…" at bounding box center [49, 369] width 90 height 11
select select "[GEOGRAPHIC_DATA]"
click at [4, 364] on select "[GEOGRAPHIC_DATA] [GEOGRAPHIC_DATA] [GEOGRAPHIC_DATA] [GEOGRAPHIC_DATA] [GEOGRA…" at bounding box center [49, 369] width 90 height 11
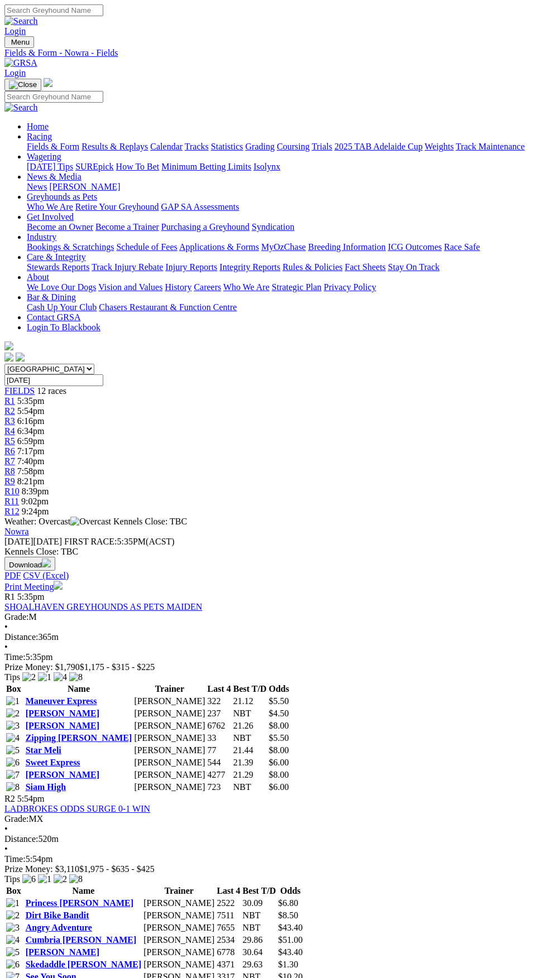
click at [15, 396] on span "R1" at bounding box center [9, 400] width 11 height 9
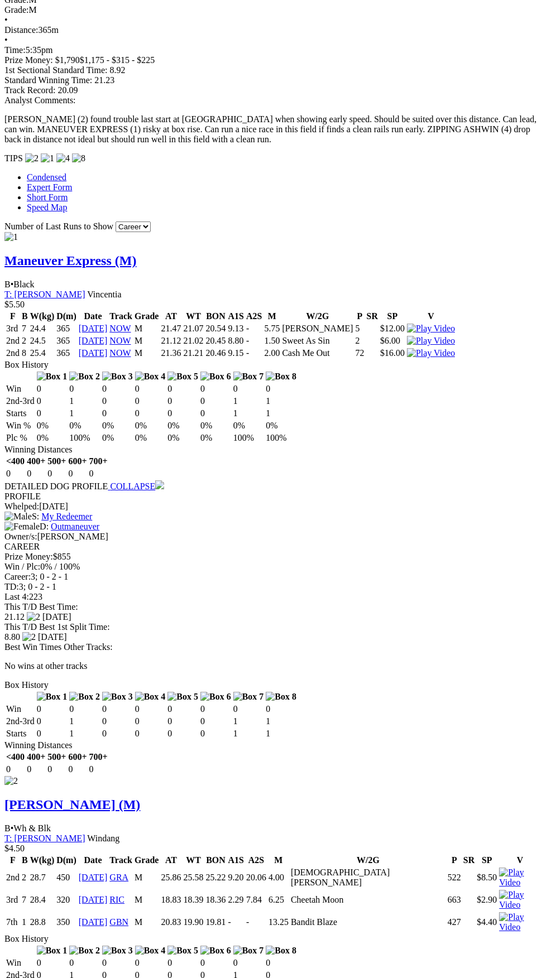
scroll to position [1053, 0]
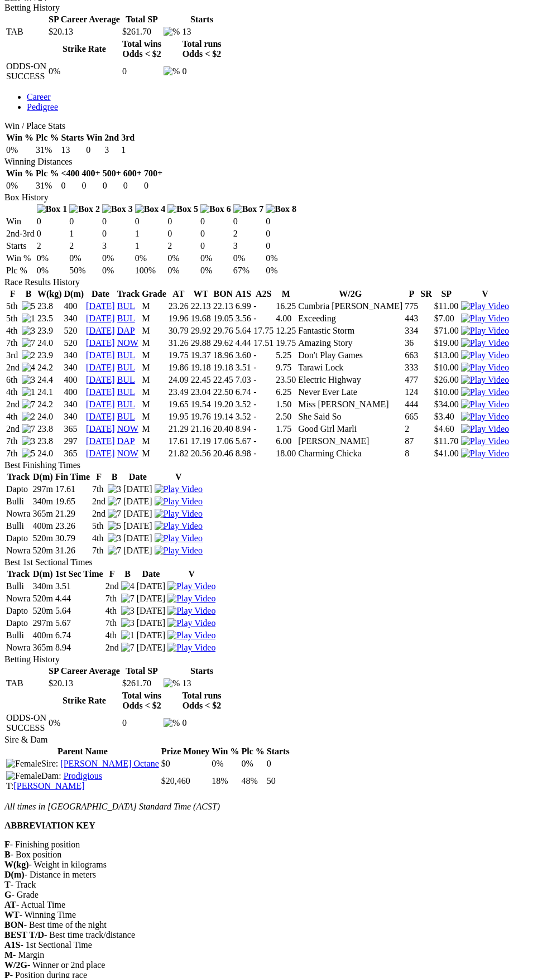
scroll to position [540, 0]
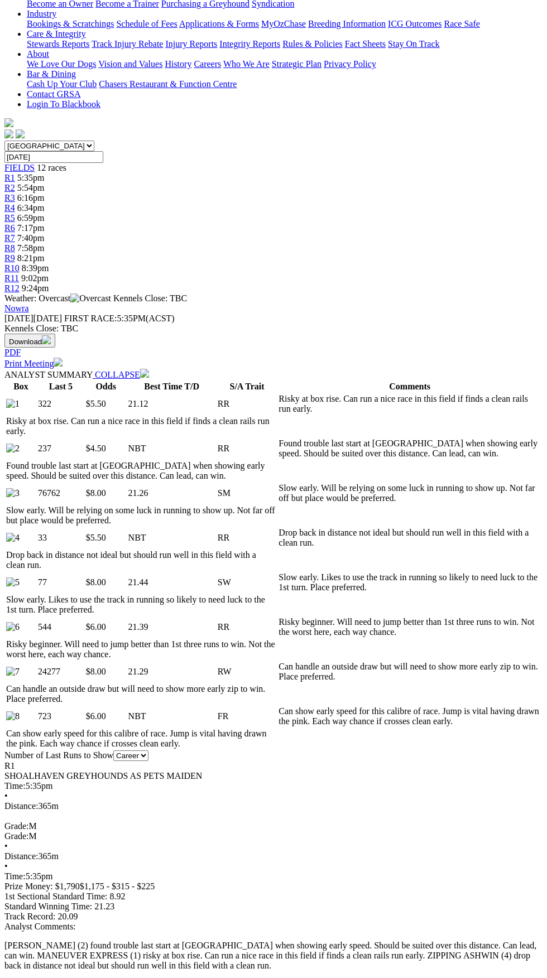
scroll to position [223, 0]
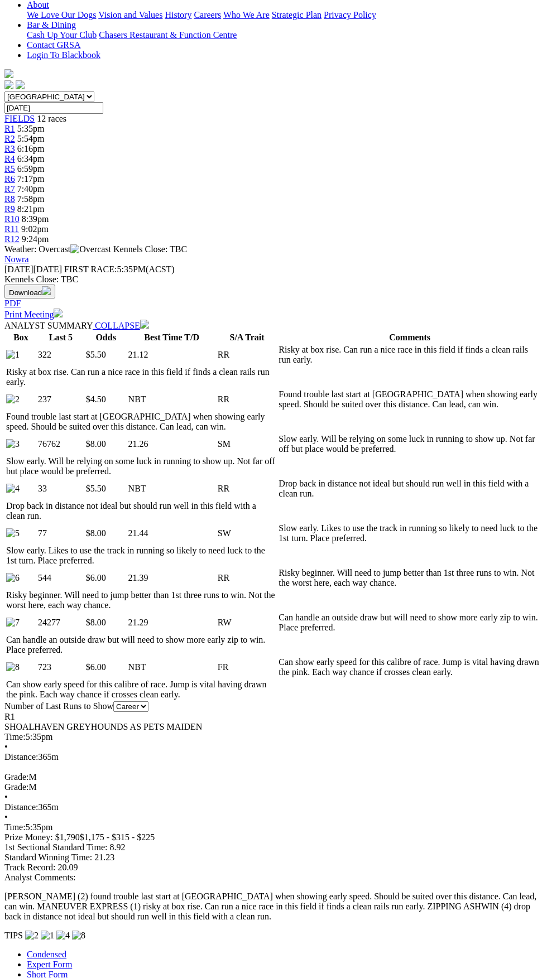
scroll to position [308, 0]
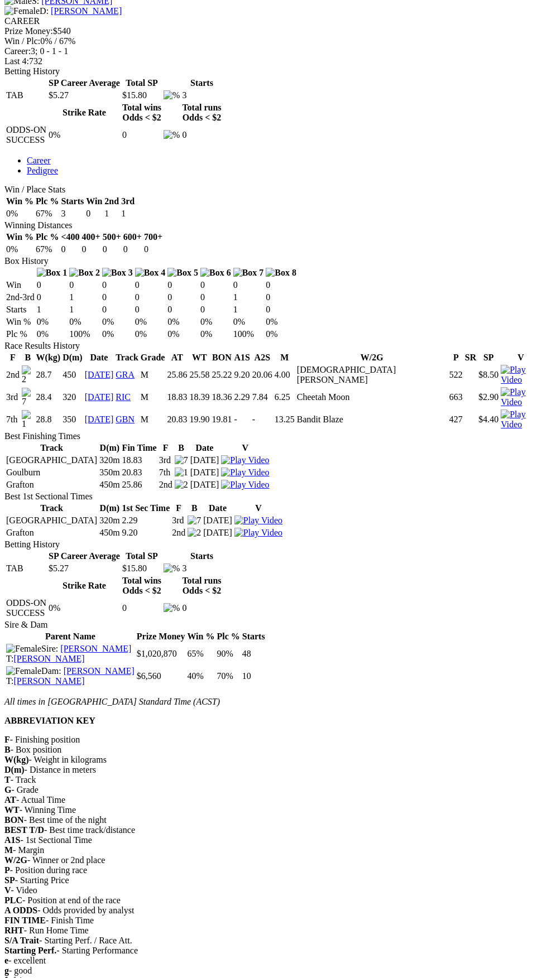
scroll to position [587, 0]
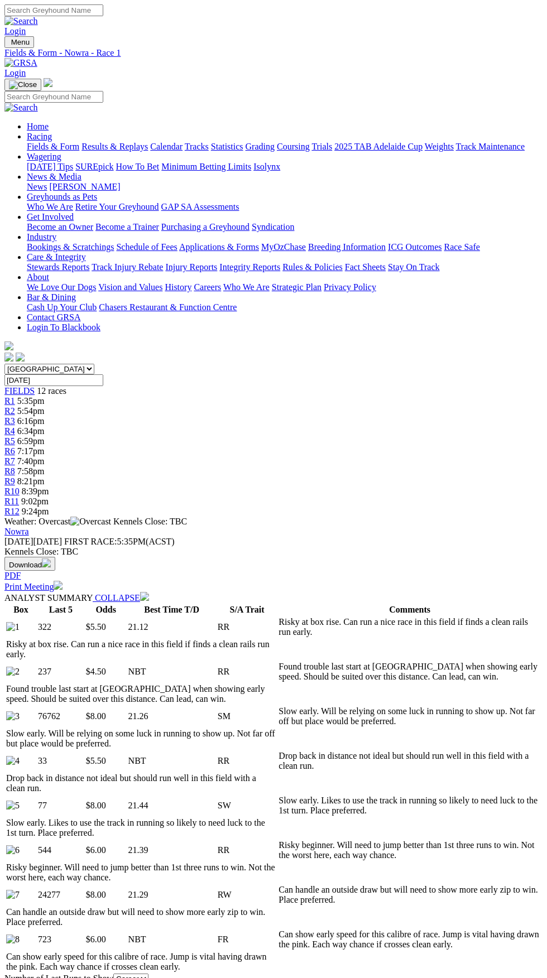
click at [94, 364] on select "South Australia New South Wales Northern Territory Queensland Tasmania Victoria…" at bounding box center [49, 369] width 90 height 11
select select "VIC"
click at [4, 364] on select "South Australia New South Wales Northern Territory Queensland Tasmania Victoria…" at bounding box center [49, 369] width 90 height 11
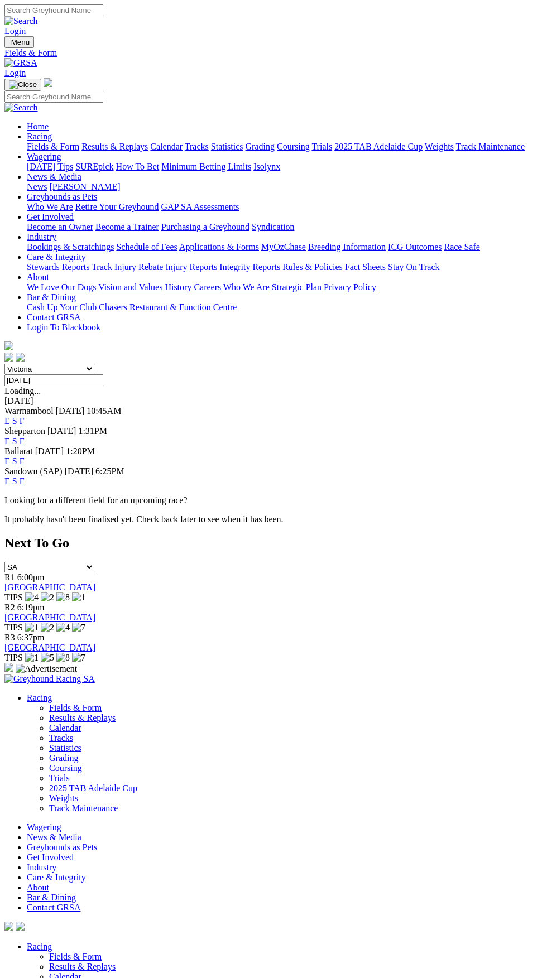
click at [25, 457] on link "F" at bounding box center [22, 461] width 5 height 9
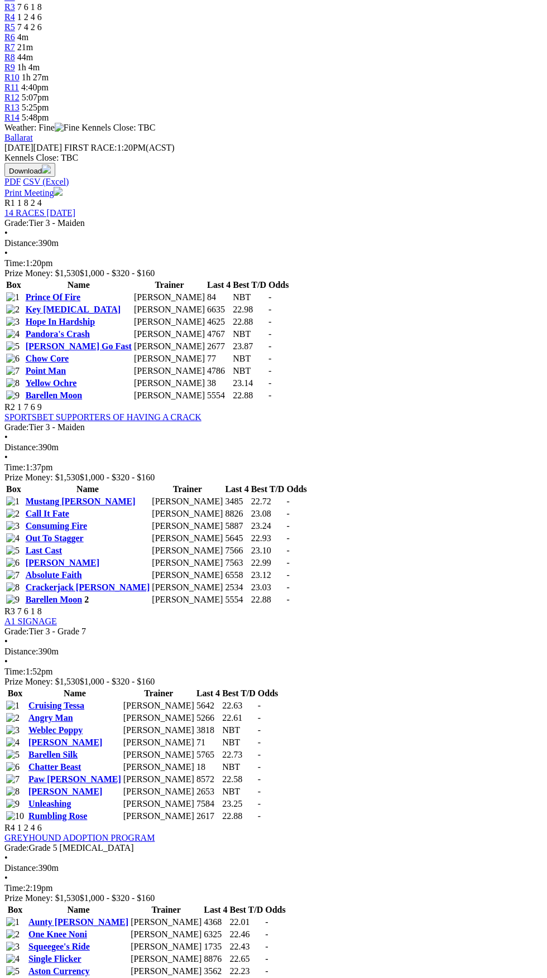
scroll to position [443, 0]
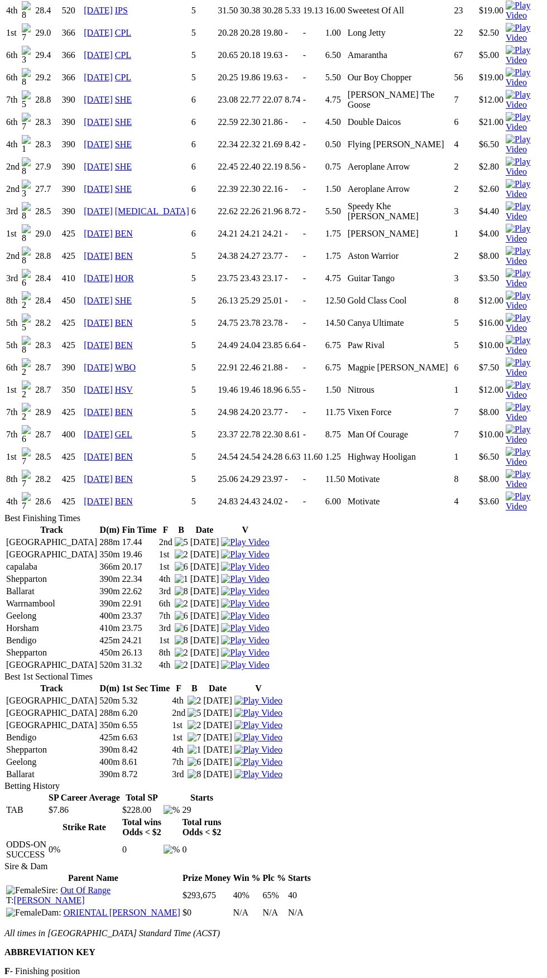
scroll to position [727, 0]
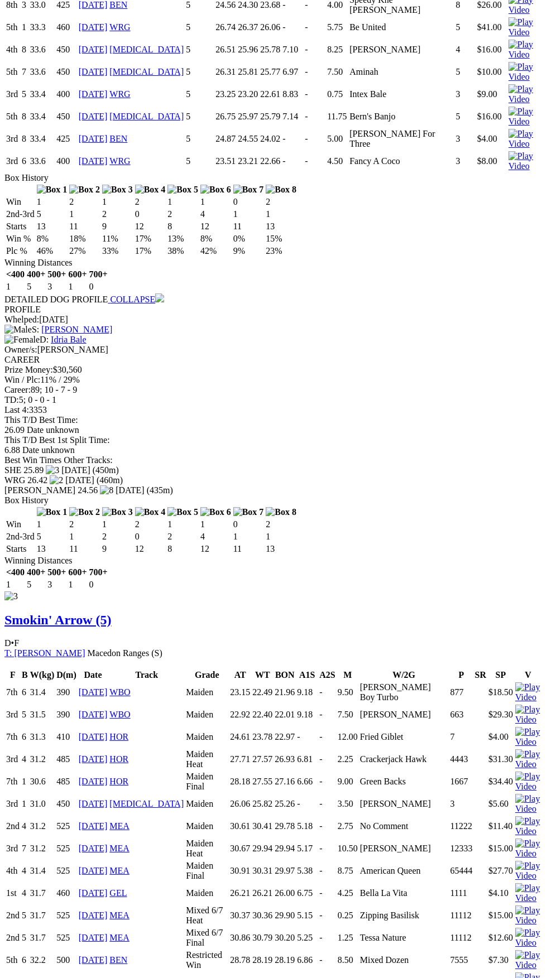
scroll to position [3924, 0]
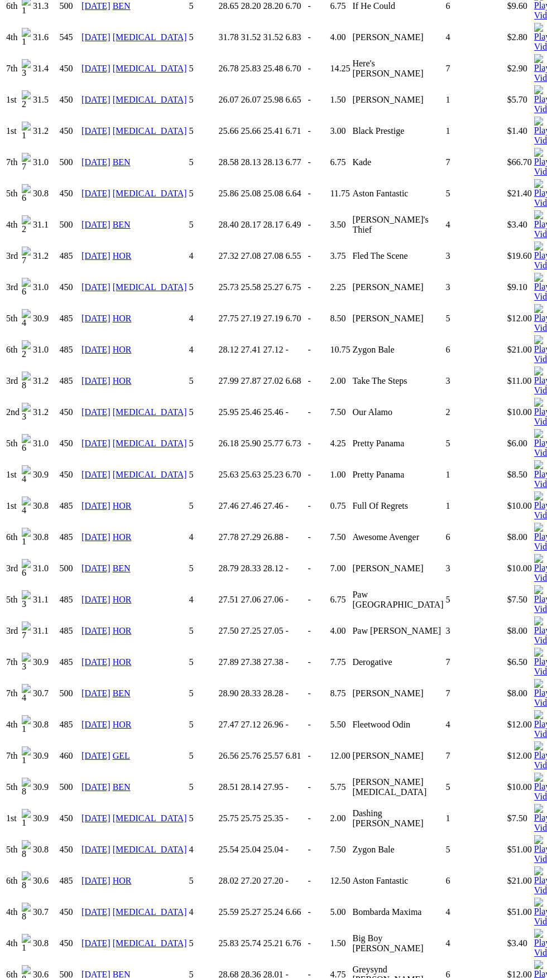
scroll to position [2503, 0]
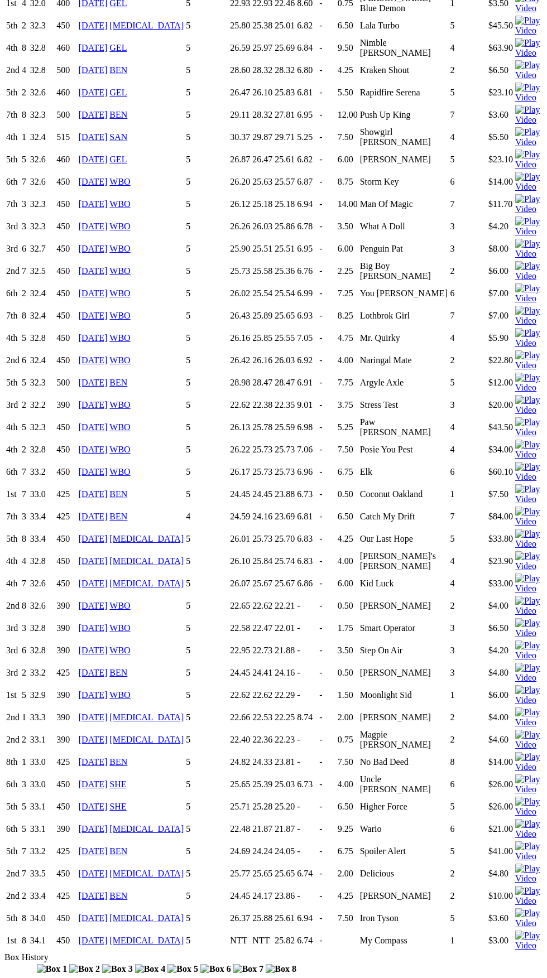
scroll to position [5497, 0]
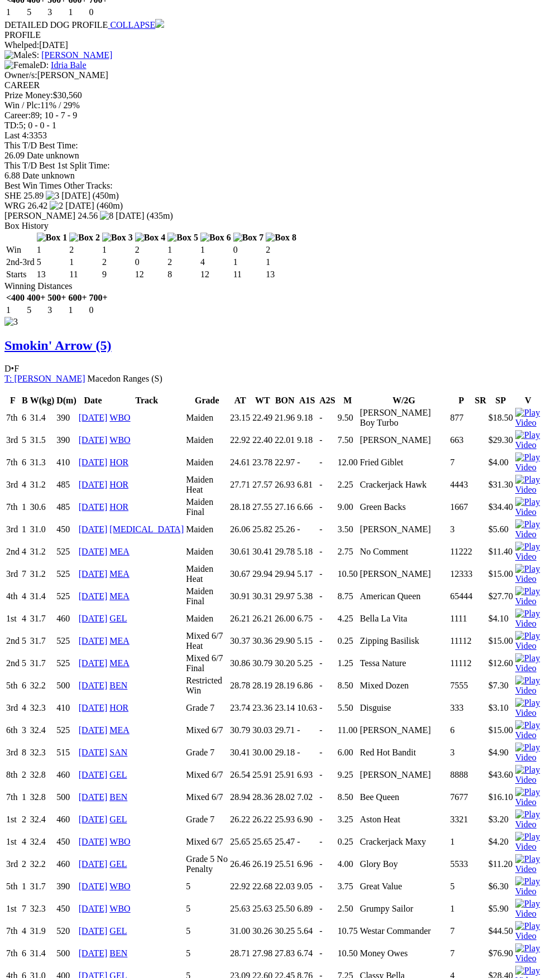
scroll to position [4193, 0]
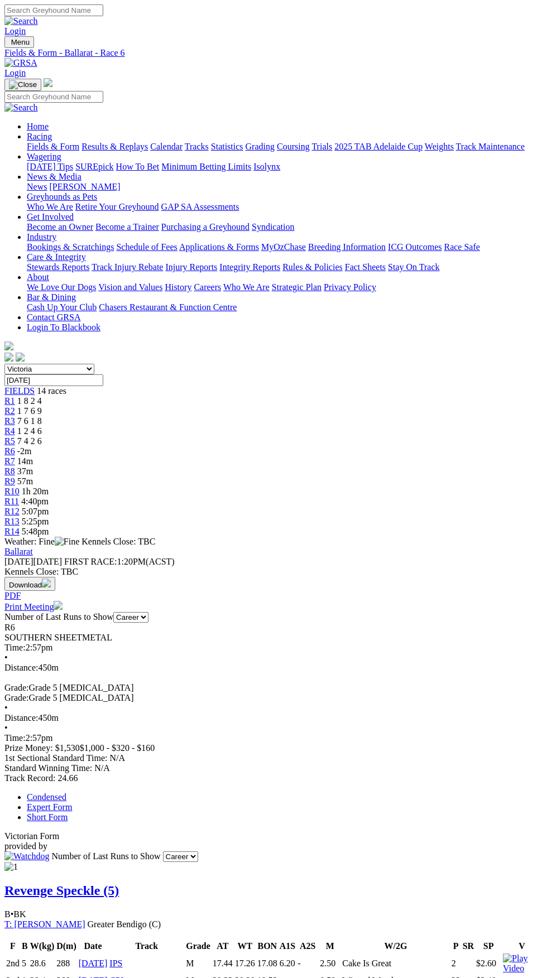
click at [103, 375] on input "[DATE]" at bounding box center [53, 381] width 99 height 12
type input "Today, 25 Aug 2025"
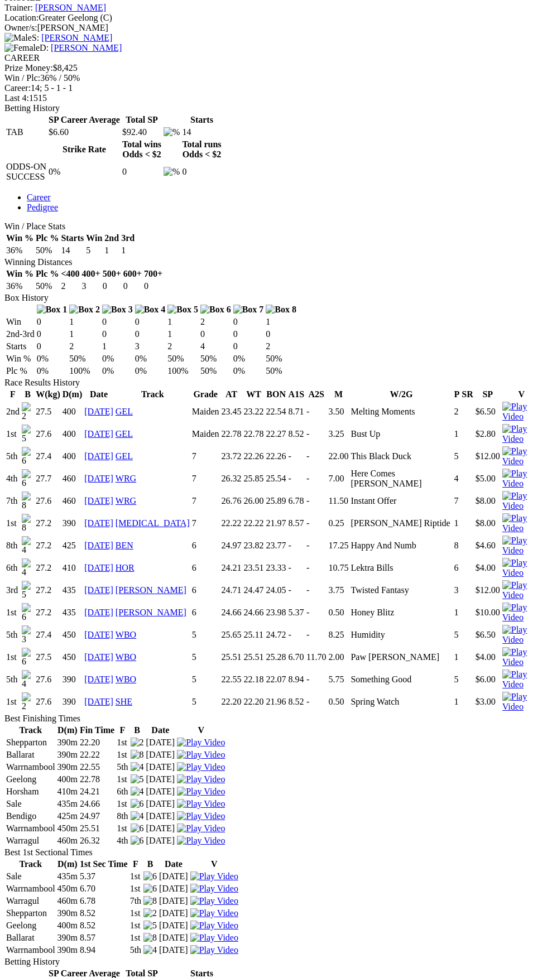
scroll to position [430, 0]
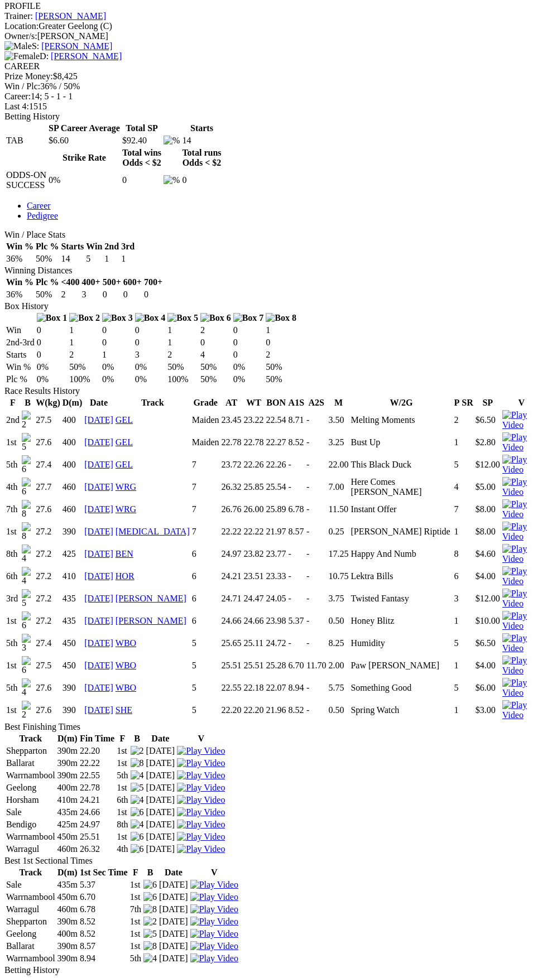
copy div "History F B W(kg) D(m) Date Track Grade AT WT BON A1S A2S M W/2G P SR SP V 2nd …"
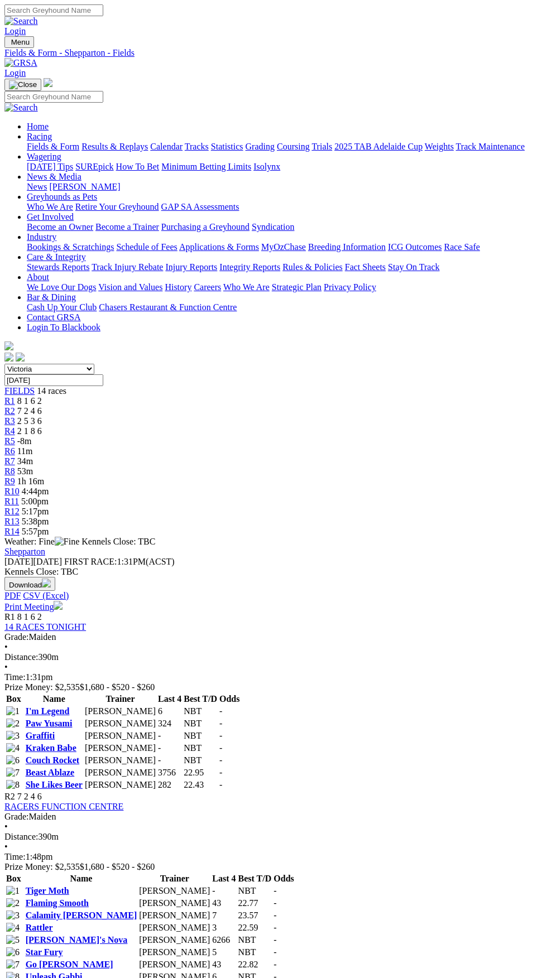
click at [103, 375] on input "Monday, 25 Aug 2025" at bounding box center [53, 381] width 99 height 12
type input "Tuesday, 26 Aug 2025"
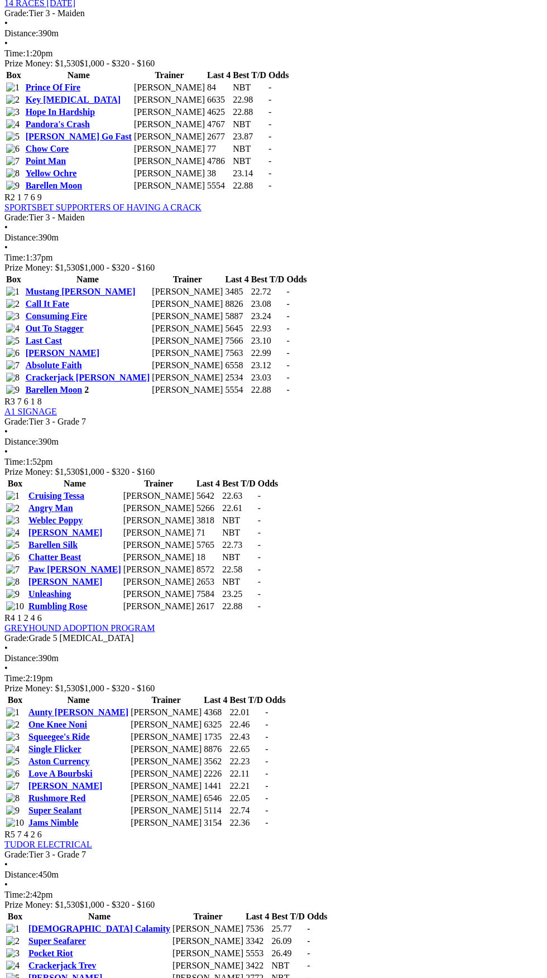
scroll to position [627, 0]
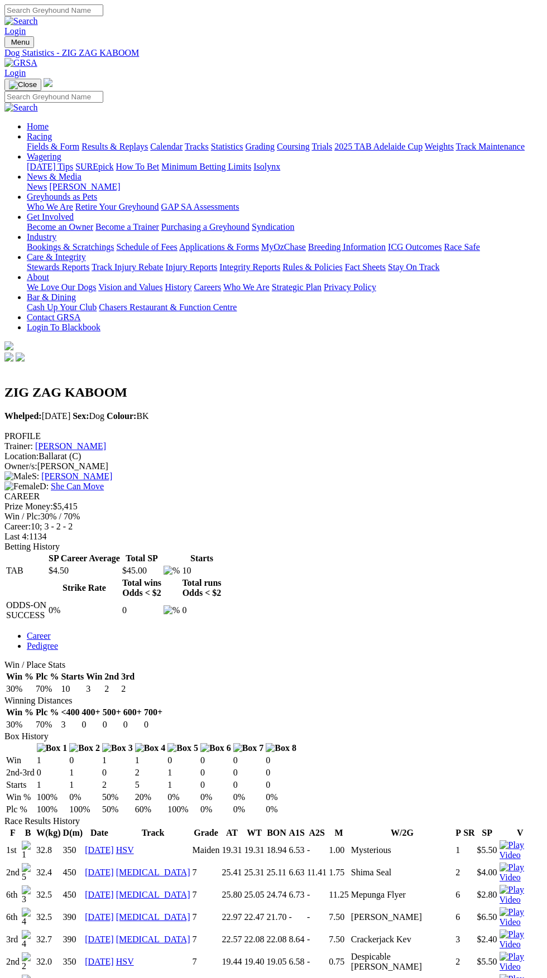
scroll to position [359, 0]
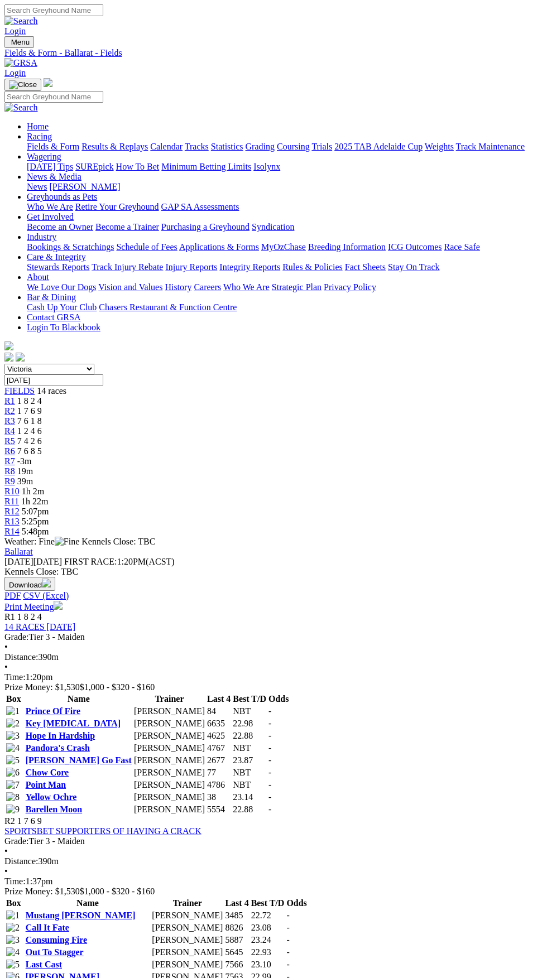
click at [103, 375] on input "[DATE]" at bounding box center [53, 381] width 99 height 12
type input "Tuesday, 26 Aug 2025"
click at [103, 375] on input "[DATE]" at bounding box center [53, 381] width 99 height 12
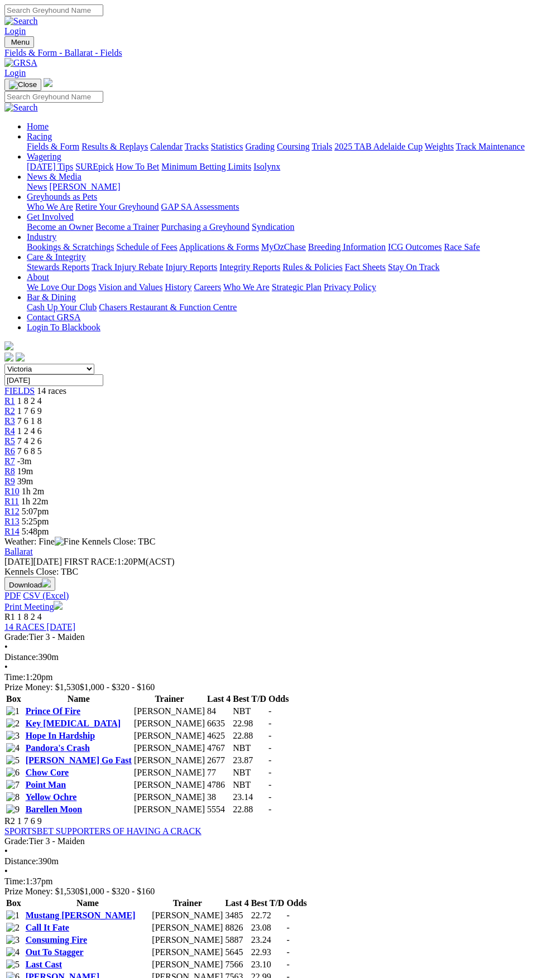
type input "[DATE], [DATE]"
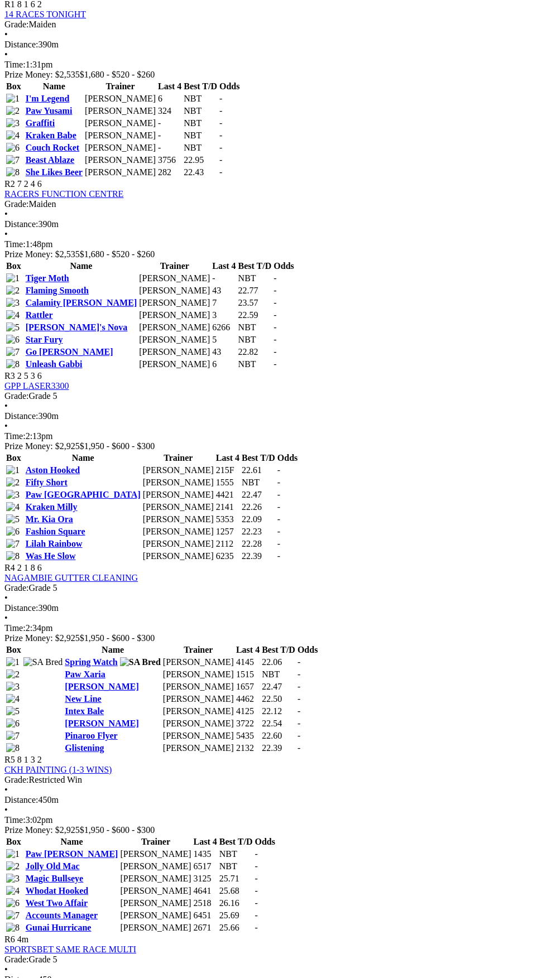
scroll to position [614, 0]
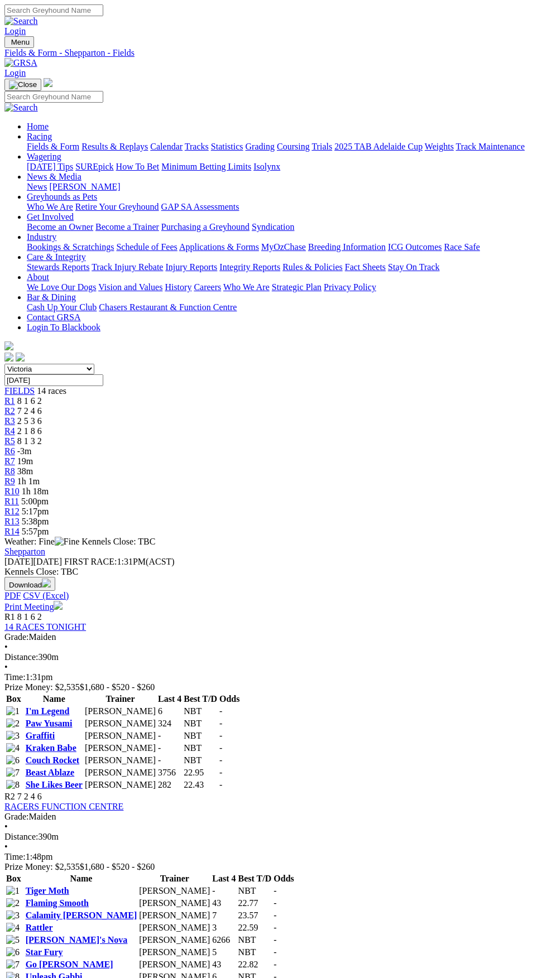
click at [15, 447] on span "R6" at bounding box center [9, 451] width 11 height 9
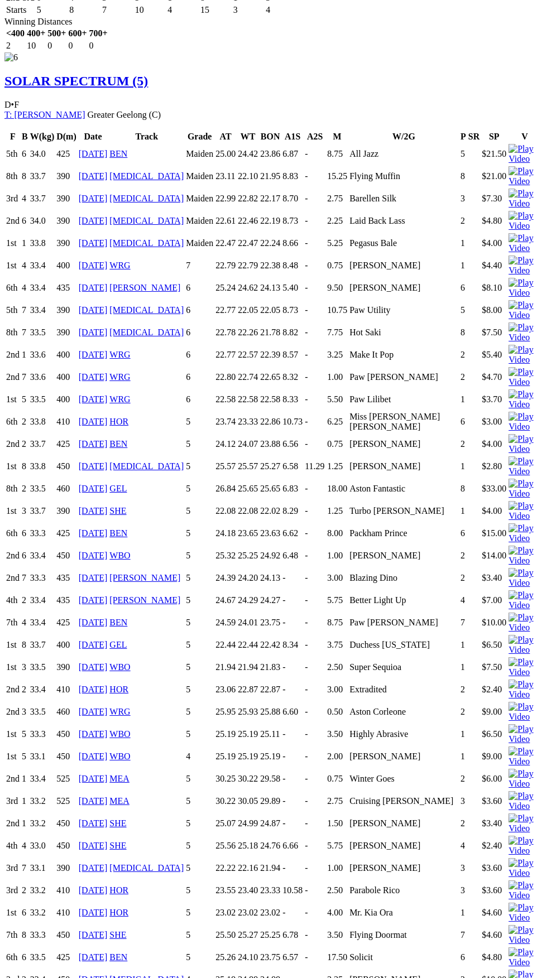
scroll to position [8126, 0]
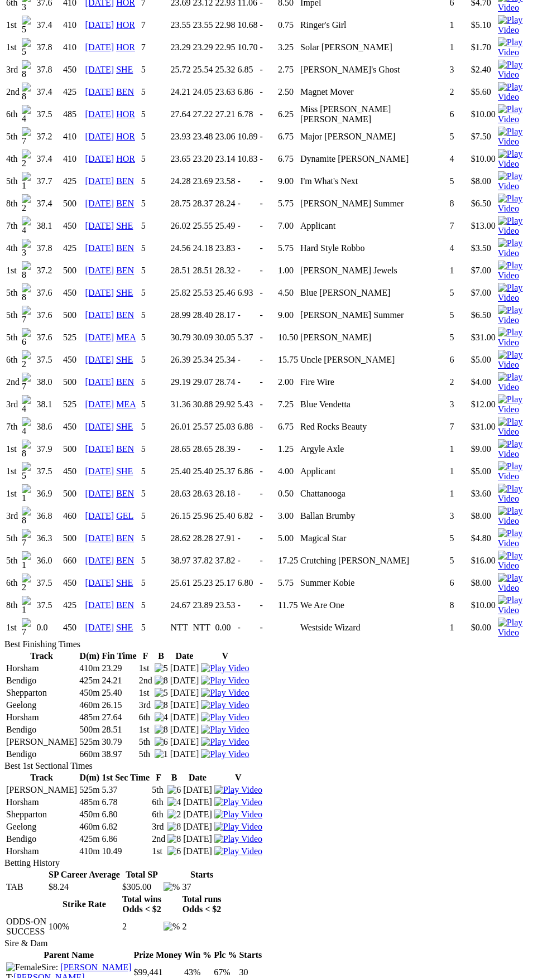
scroll to position [1069, 0]
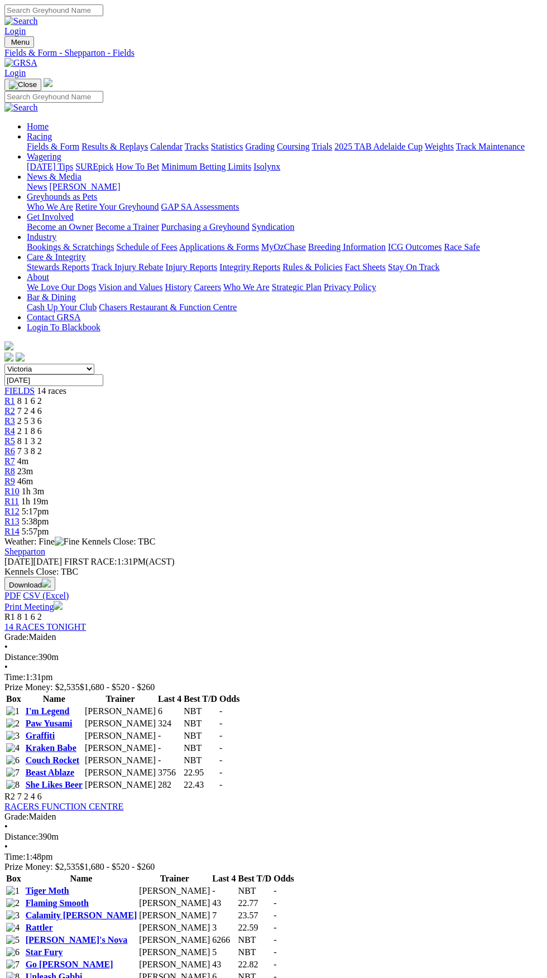
click at [103, 375] on input "[DATE]" at bounding box center [53, 381] width 99 height 12
type input "Tuesday, 26 Aug 2025"
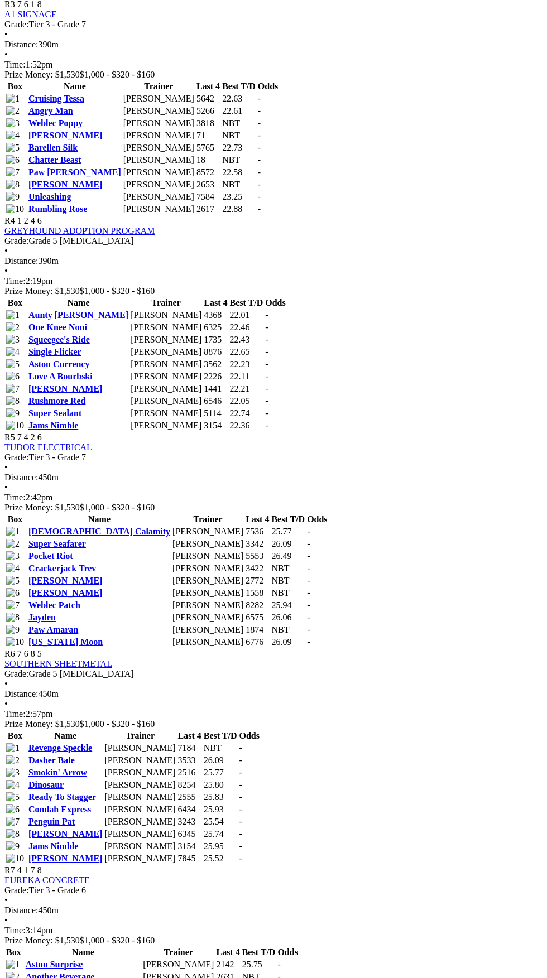
scroll to position [1029, 0]
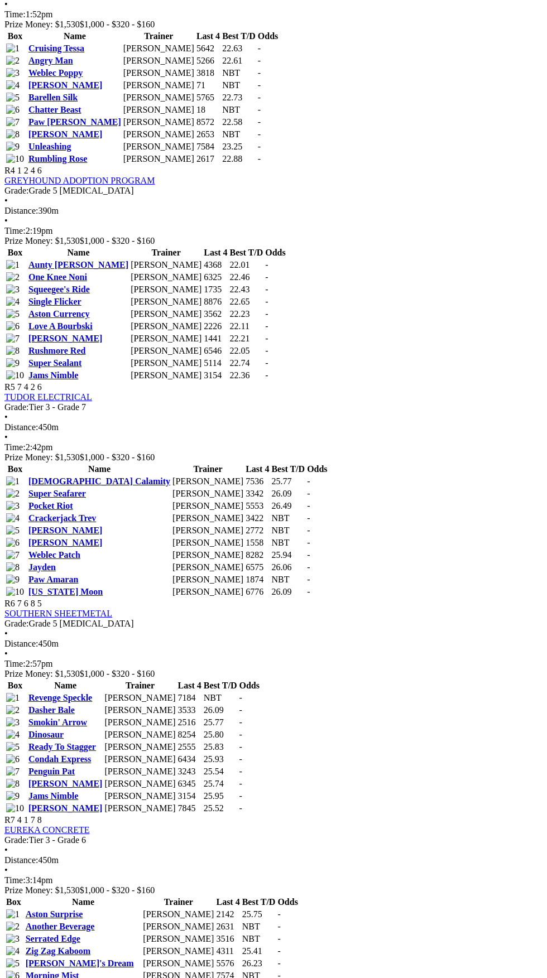
scroll to position [1115, 0]
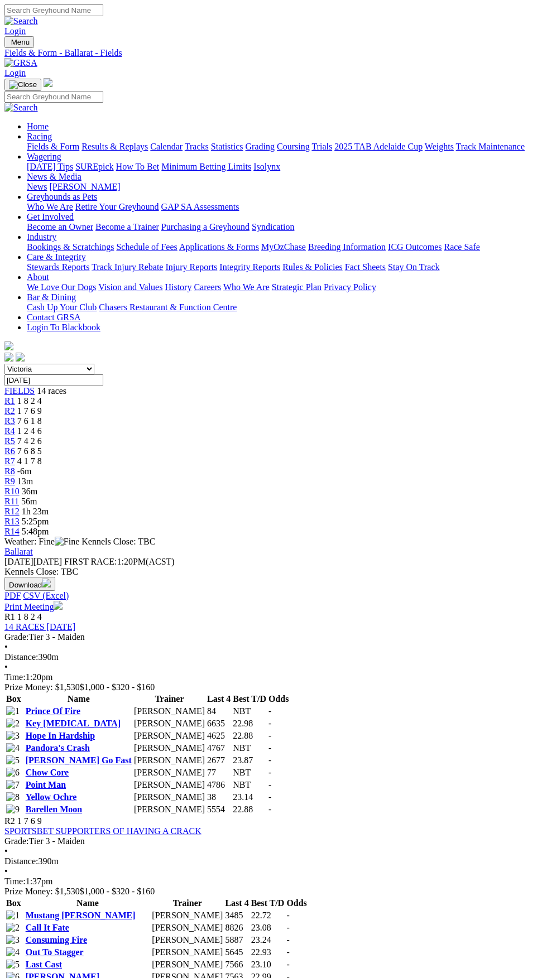
scroll to position [1115, 0]
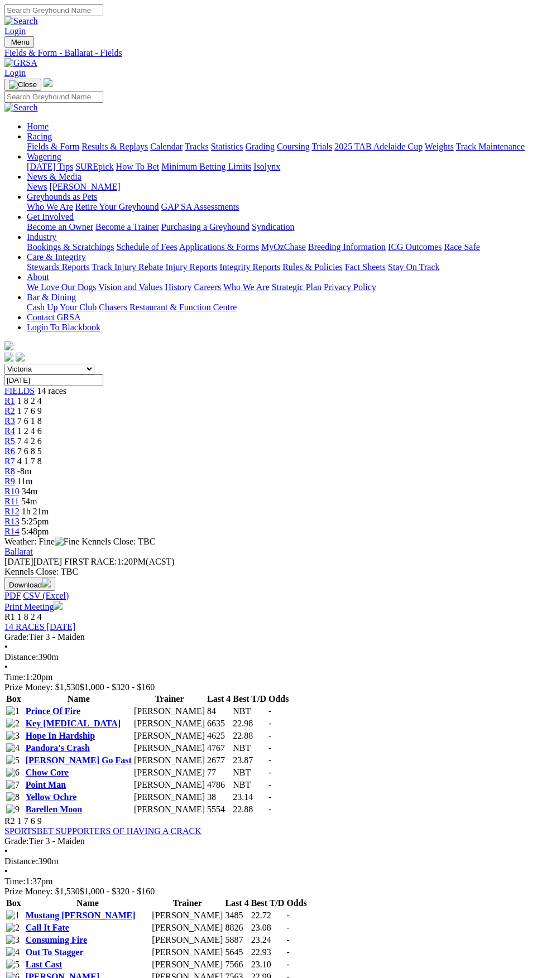
type input "Today, 25 Aug 2025"
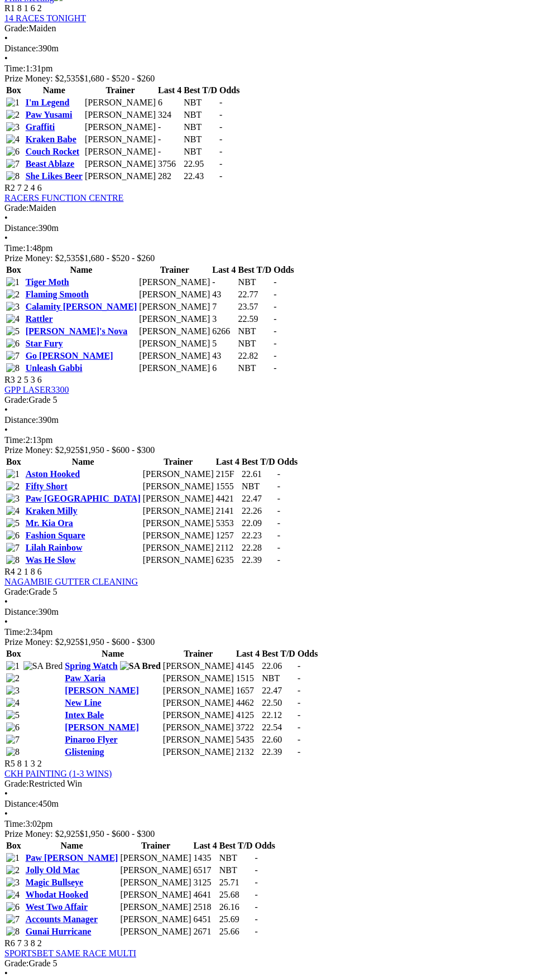
scroll to position [608, 0]
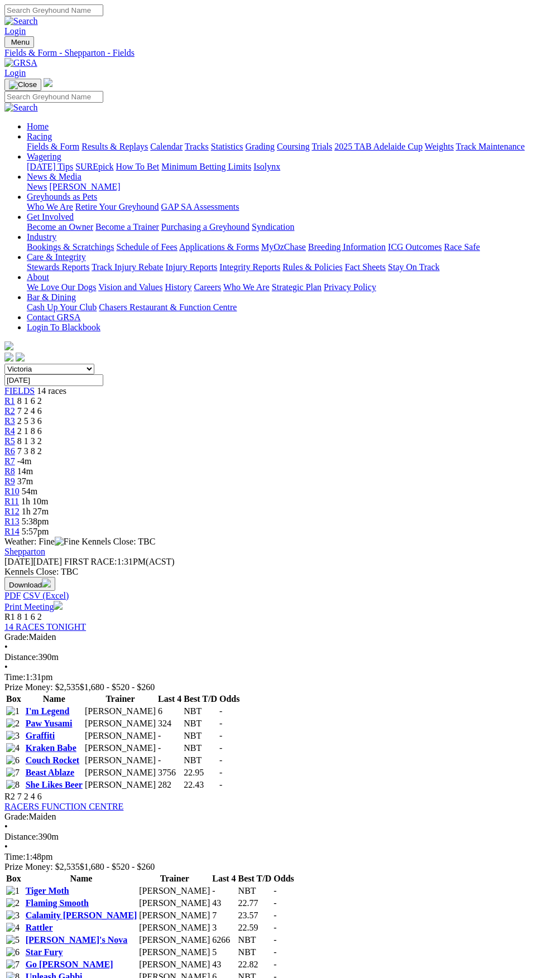
click at [94, 364] on select "South Australia New South Wales Northern Territory Queensland Tasmania Victoria…" at bounding box center [49, 369] width 90 height 11
select select "NT"
click at [4, 364] on select "South Australia New South Wales Northern Territory Queensland Tasmania Victoria…" at bounding box center [49, 369] width 90 height 11
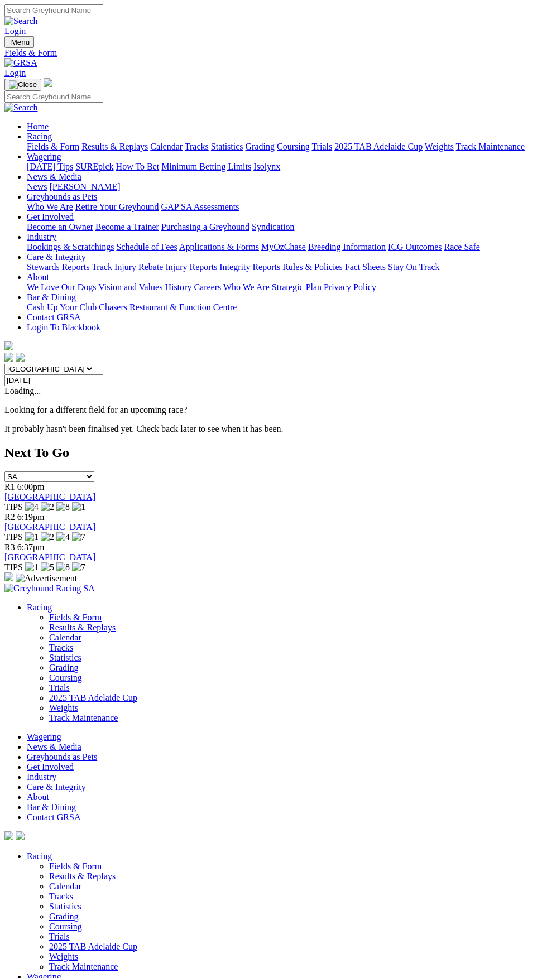
click at [94, 364] on select "[GEOGRAPHIC_DATA] [GEOGRAPHIC_DATA] [GEOGRAPHIC_DATA] [GEOGRAPHIC_DATA] [GEOGRA…" at bounding box center [49, 369] width 90 height 11
click at [4, 364] on select "[GEOGRAPHIC_DATA] [GEOGRAPHIC_DATA] [GEOGRAPHIC_DATA] [GEOGRAPHIC_DATA] [GEOGRA…" at bounding box center [49, 369] width 90 height 11
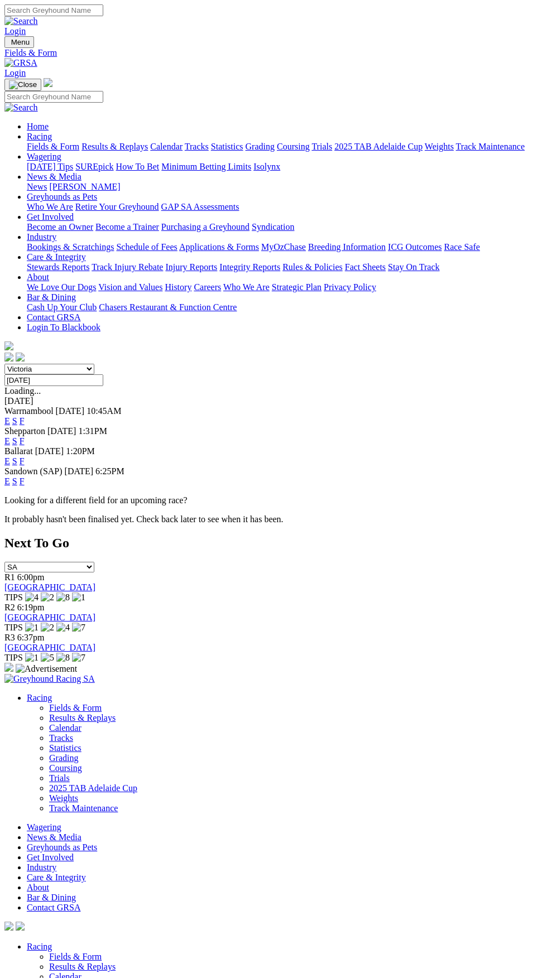
click at [94, 364] on select "South Australia New South Wales Northern Territory Queensland Tasmania Victoria…" at bounding box center [49, 369] width 90 height 11
select select "WA"
click at [4, 364] on select "South Australia New South Wales Northern Territory Queensland Tasmania Victoria…" at bounding box center [49, 369] width 90 height 11
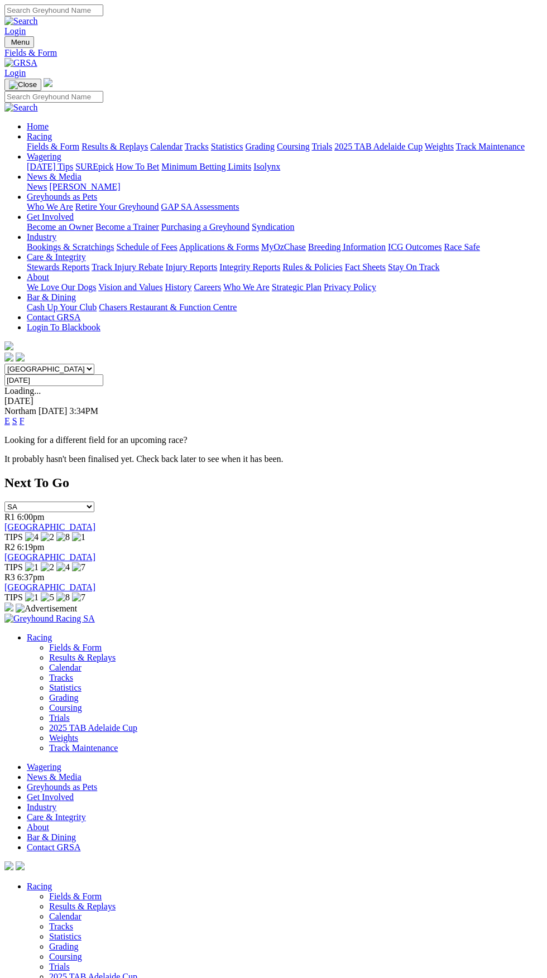
click at [25, 416] on link "F" at bounding box center [22, 420] width 5 height 9
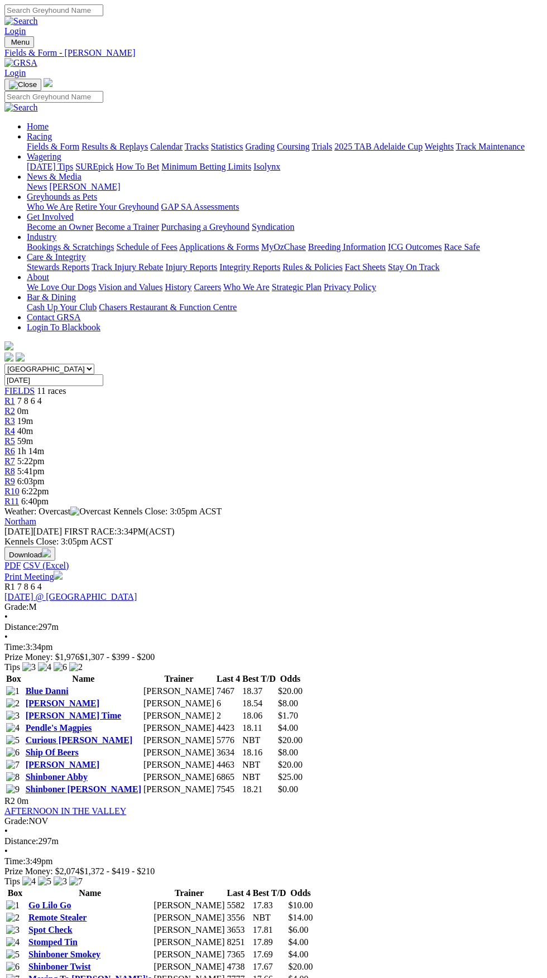
click at [100, 950] on link "Shinboner Smokey" at bounding box center [64, 954] width 72 height 9
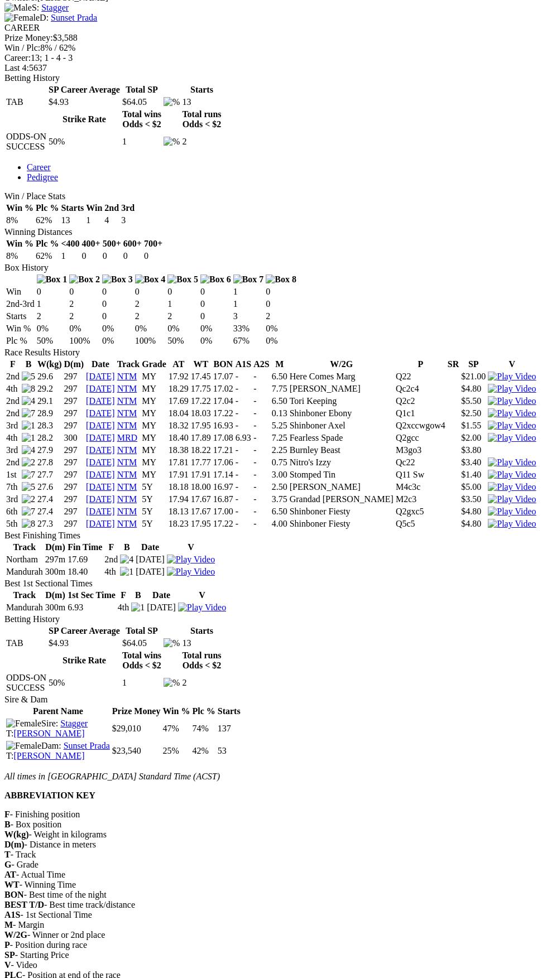
scroll to position [467, 0]
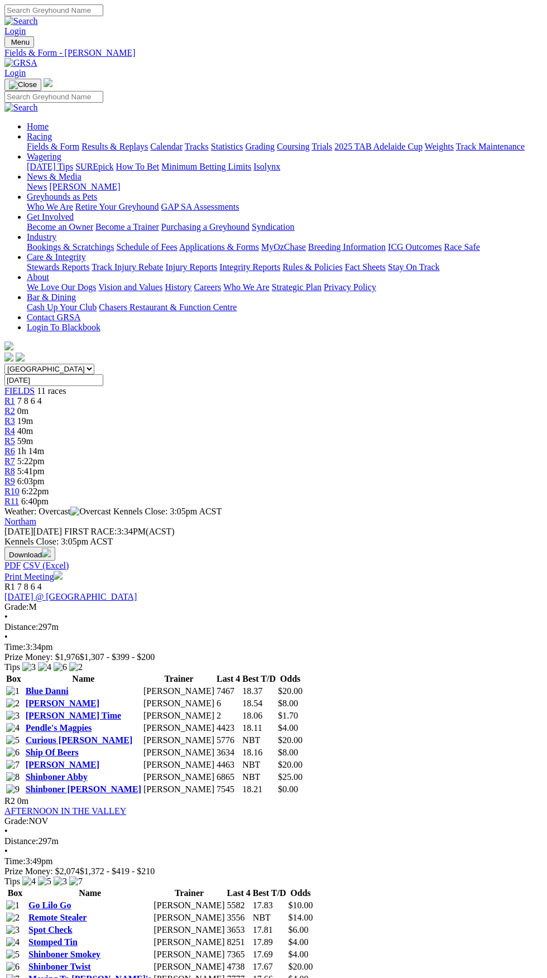
click at [78, 938] on link "Stomped Tin" at bounding box center [52, 942] width 49 height 9
